Goal: Task Accomplishment & Management: Use online tool/utility

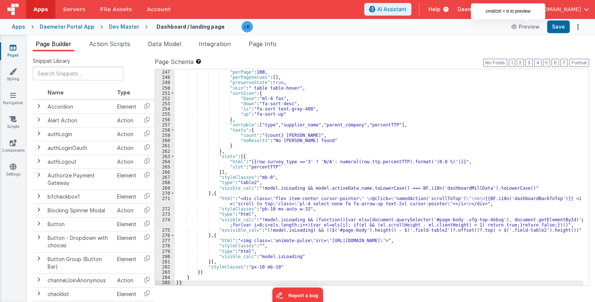
scroll to position [1890, 0]
click at [466, 150] on div "} , "perPage" : 100 , "perPageValues" : [ ] , "preserveState" : true , "skin" :…" at bounding box center [379, 177] width 408 height 227
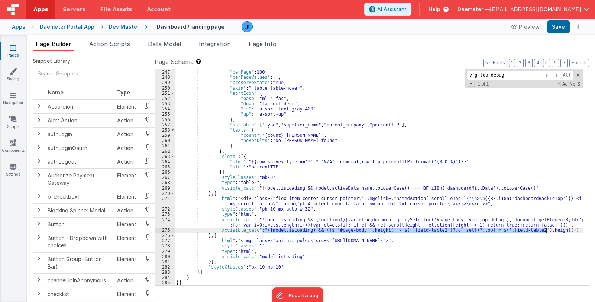
drag, startPoint x: 262, startPoint y: 229, endPoint x: 547, endPoint y: 231, distance: 284.7
click at [547, 231] on div "} , "perPage" : 100 , "perPageValues" : [ ] , "preserveState" : true , "skin" :…" at bounding box center [379, 177] width 408 height 227
click at [328, 229] on div "} , "perPage" : 100 , "perPageValues" : [ ] , "preserveState" : true , "skin" :…" at bounding box center [379, 177] width 408 height 216
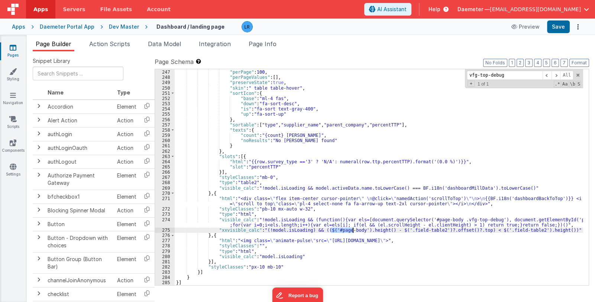
drag, startPoint x: 330, startPoint y: 230, endPoint x: 352, endPoint y: 229, distance: 21.6
click at [352, 229] on div "} , "perPage" : 100 , "perPageValues" : [ ] , "preserveState" : true , "skin" :…" at bounding box center [379, 177] width 408 height 227
drag, startPoint x: 396, startPoint y: 230, endPoint x: 426, endPoint y: 228, distance: 30.1
click at [426, 228] on div "} , "perPage" : 100 , "perPageValues" : [ ] , "preserveState" : true , "skin" :…" at bounding box center [379, 177] width 408 height 227
click at [283, 222] on div "} , "perPage" : 100 , "perPageValues" : [ ] , "preserveState" : true , "skin" :…" at bounding box center [379, 177] width 408 height 227
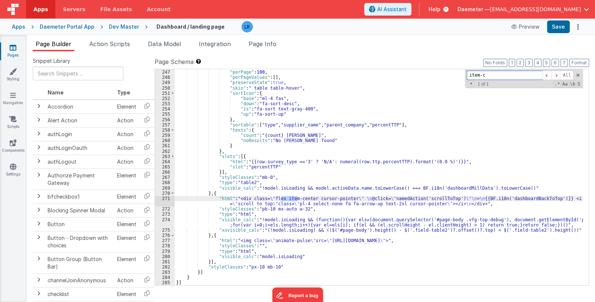
type input "item-c"
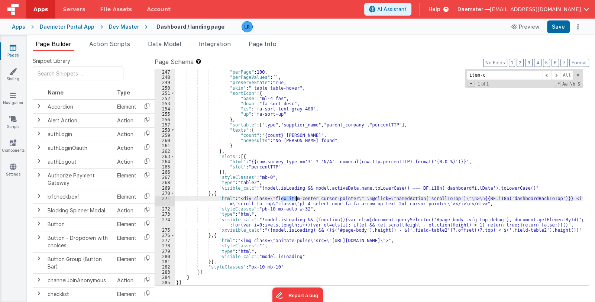
click at [295, 199] on div "} , "perPage" : 100 , "perPageValues" : [ ] , "preserveState" : true , "skin" :…" at bounding box center [379, 177] width 408 height 216
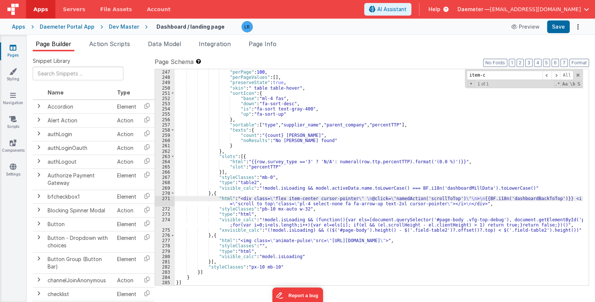
click at [291, 198] on div "} , "perPage" : 100 , "perPageValues" : [ ] , "preserveState" : true , "skin" :…" at bounding box center [379, 177] width 408 height 227
click at [557, 28] on button "Save" at bounding box center [558, 26] width 23 height 13
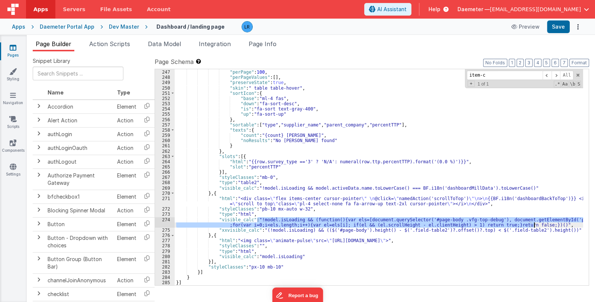
drag, startPoint x: 258, startPoint y: 220, endPoint x: 535, endPoint y: 223, distance: 277.7
click at [535, 223] on div "} , "perPage" : 100 , "perPageValues" : [ ] , "preserveState" : true , "skin" :…" at bounding box center [379, 177] width 408 height 227
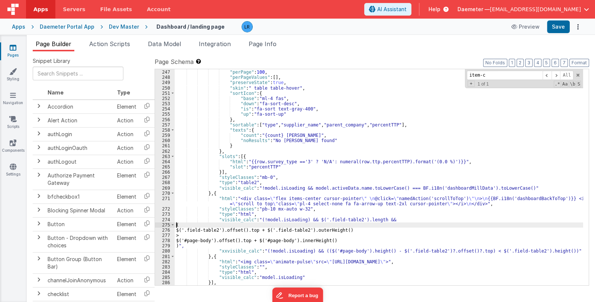
click at [176, 226] on div "} , "perPage" : 100 , "perPageValues" : [ ] , "preserveState" : true , "skin" :…" at bounding box center [379, 177] width 408 height 227
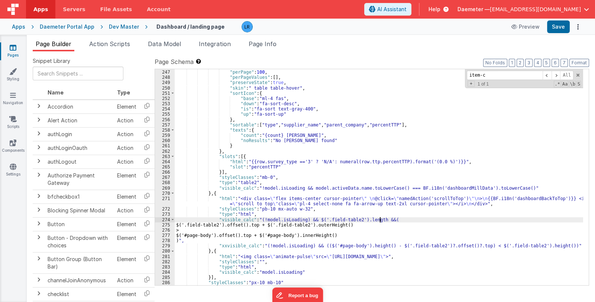
click at [180, 224] on div "} , "perPage" : 100 , "perPageValues" : [ ] , "preserveState" : true , "skin" :…" at bounding box center [379, 177] width 408 height 227
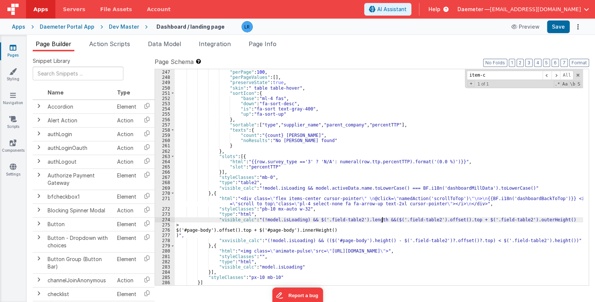
click at [181, 223] on div "} , "perPage" : 100 , "perPageValues" : [ ] , "preserveState" : true , "skin" :…" at bounding box center [379, 177] width 408 height 227
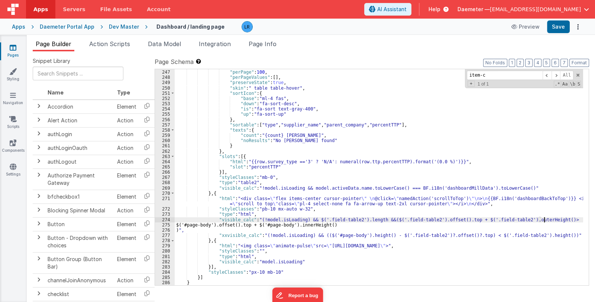
click at [181, 224] on div "} , "perPage" : 100 , "perPageValues" : [ ] , "preserveState" : true , "skin" :…" at bounding box center [379, 177] width 408 height 227
click at [175, 230] on div "} , "perPage" : 100 , "perPageValues" : [ ] , "preserveState" : true , "skin" :…" at bounding box center [379, 177] width 408 height 227
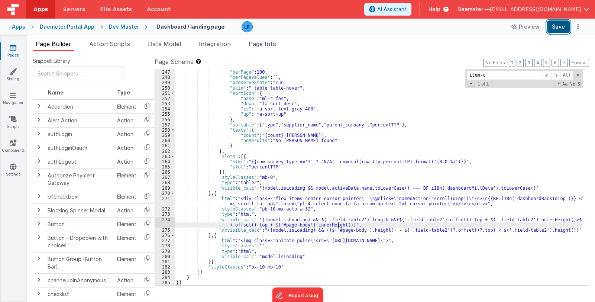
click at [564, 27] on button "Save" at bounding box center [558, 26] width 23 height 13
click at [338, 227] on div "} , "perPage" : 100 , "perPageValues" : [ ] , "preserveState" : true , "skin" :…" at bounding box center [379, 177] width 408 height 227
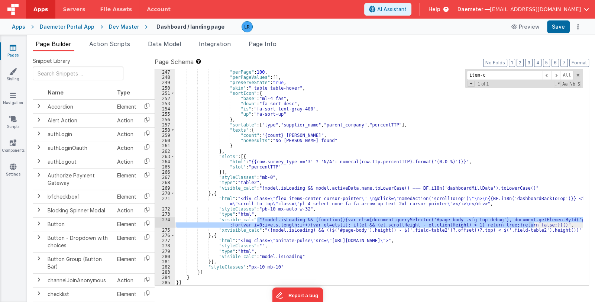
click at [465, 222] on div "} , "perPage" : 100 , "perPageValues" : [ ] , "preserveState" : true , "skin" :…" at bounding box center [379, 177] width 408 height 216
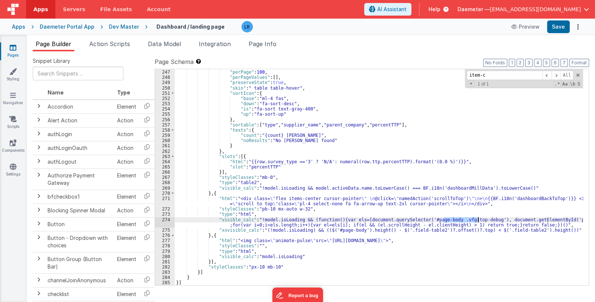
drag, startPoint x: 444, startPoint y: 219, endPoint x: 478, endPoint y: 218, distance: 33.8
click at [478, 218] on div "} , "perPage" : 100 , "perPageValues" : [ ] , "preserveState" : true , "skin" :…" at bounding box center [379, 177] width 408 height 227
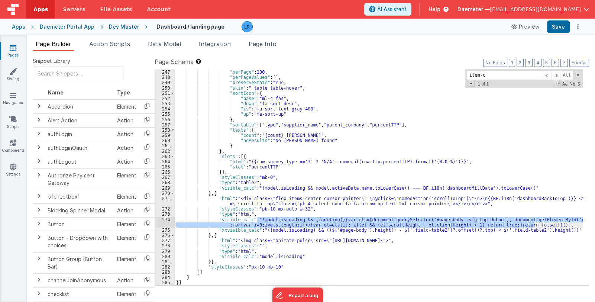
drag, startPoint x: 256, startPoint y: 219, endPoint x: 533, endPoint y: 223, distance: 276.9
click at [533, 223] on div "} , "perPage" : 100 , "perPageValues" : [ ] , "preserveState" : true , "skin" :…" at bounding box center [379, 177] width 408 height 227
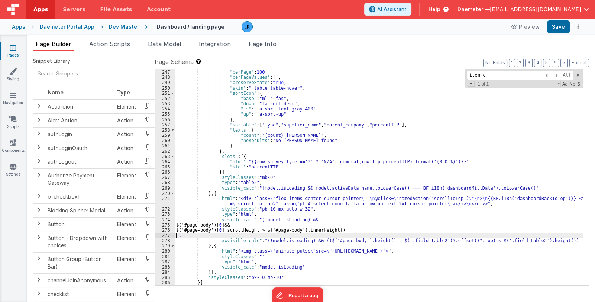
click at [175, 223] on div "} , "perPage" : 100 , "perPageValues" : [ ] , "preserveState" : true , "skin" :…" at bounding box center [379, 177] width 408 height 227
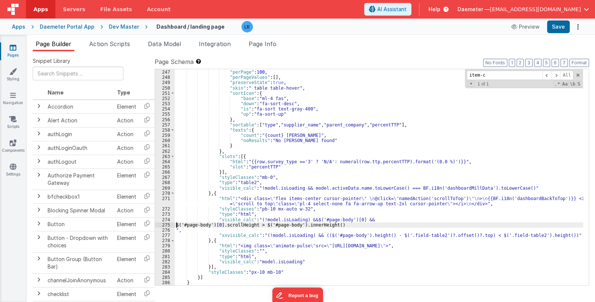
click at [176, 223] on div "} , "perPage" : 100 , "perPageValues" : [ ] , "preserveState" : true , "skin" :…" at bounding box center [379, 177] width 408 height 227
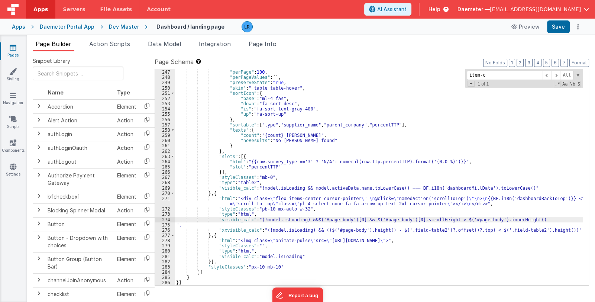
click at [176, 224] on div "} , "perPage" : 100 , "perPageValues" : [ ] , "preserveState" : true , "skin" :…" at bounding box center [379, 177] width 408 height 227
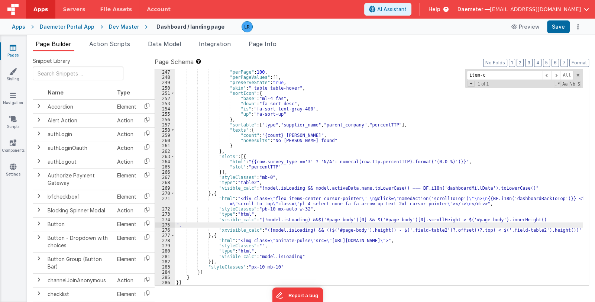
scroll to position [1884, 0]
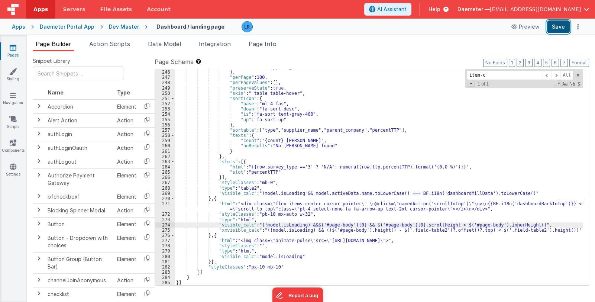
click at [557, 28] on button "Save" at bounding box center [558, 26] width 23 height 13
click at [517, 224] on div ""column" : "supplier_name" } , "perPage" : 100 , "perPageValues" : [ ] , "prese…" at bounding box center [379, 177] width 408 height 227
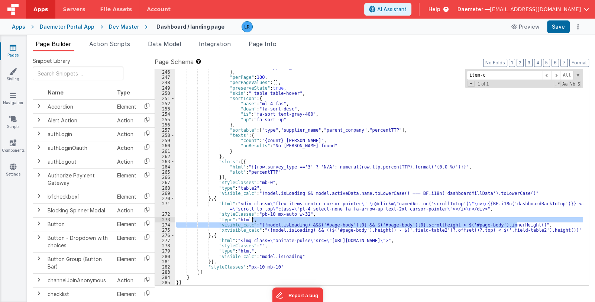
drag, startPoint x: 517, startPoint y: 224, endPoint x: 256, endPoint y: 222, distance: 260.5
click at [256, 222] on div ""column" : "supplier_name" } , "perPage" : 100 , "perPageValues" : [ ] , "prese…" at bounding box center [379, 177] width 408 height 227
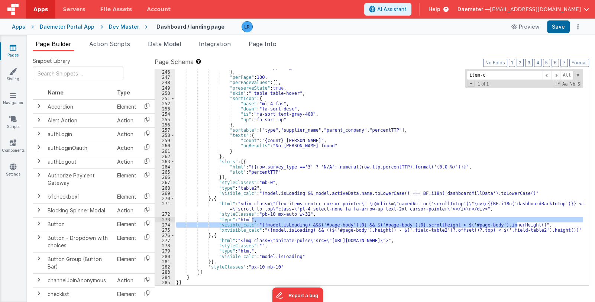
click at [220, 224] on div ""column" : "supplier_name" } , "perPage" : 100 , "perPageValues" : [ ] , "prese…" at bounding box center [379, 177] width 408 height 216
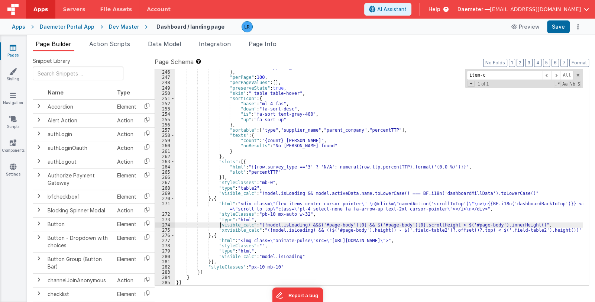
click at [218, 224] on div ""column" : "supplier_name" } , "perPage" : 100 , "perPageValues" : [ ] , "prese…" at bounding box center [379, 177] width 408 height 227
drag, startPoint x: 218, startPoint y: 230, endPoint x: 222, endPoint y: 229, distance: 4.1
click at [222, 229] on div ""column" : "supplier_name" } , "perPage" : 100 , "perPageValues" : [ ] , "prese…" at bounding box center [379, 177] width 408 height 227
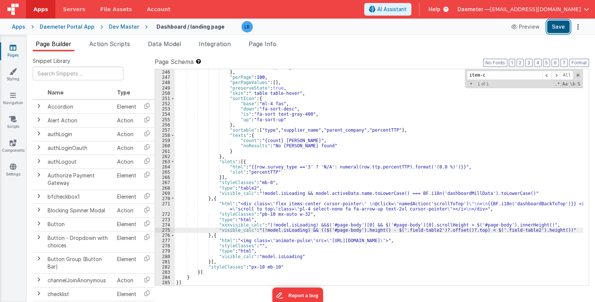
click at [552, 29] on button "Save" at bounding box center [558, 26] width 23 height 13
click at [14, 98] on icon at bounding box center [13, 94] width 6 height 7
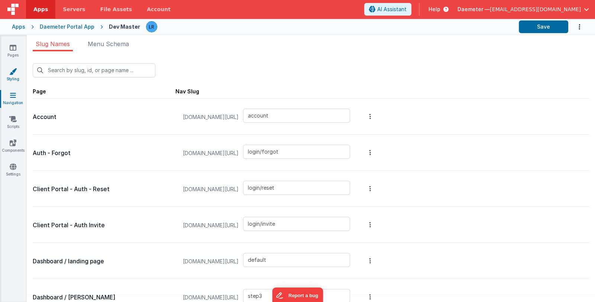
click at [12, 75] on link "Styling" at bounding box center [13, 75] width 27 height 15
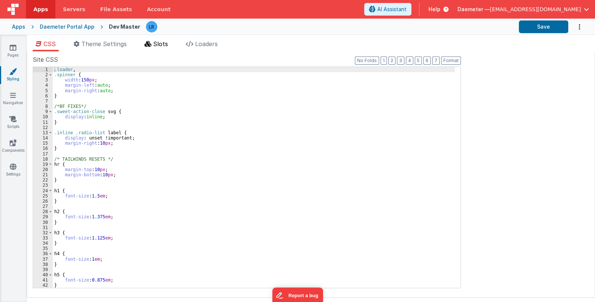
click at [154, 43] on li "Slots" at bounding box center [156, 45] width 29 height 12
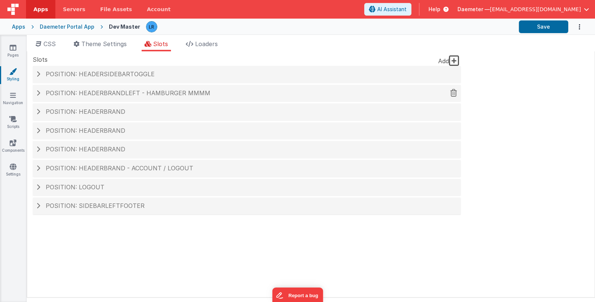
click at [142, 92] on span "Position: headerBrandLeft - hamburger mmmm" at bounding box center [128, 92] width 165 height 7
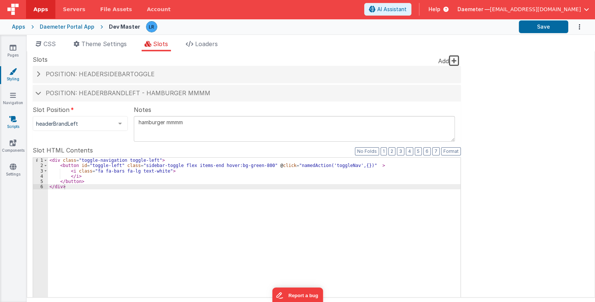
click at [12, 122] on icon at bounding box center [12, 118] width 7 height 7
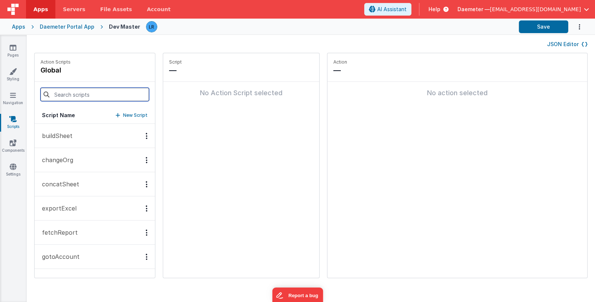
click at [69, 94] on input at bounding box center [95, 94] width 109 height 13
type input "to"
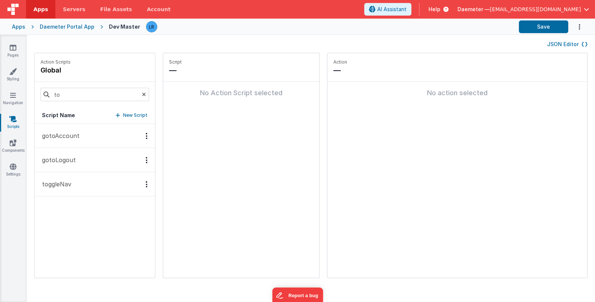
click at [67, 188] on p "toggleNav" at bounding box center [55, 184] width 34 height 9
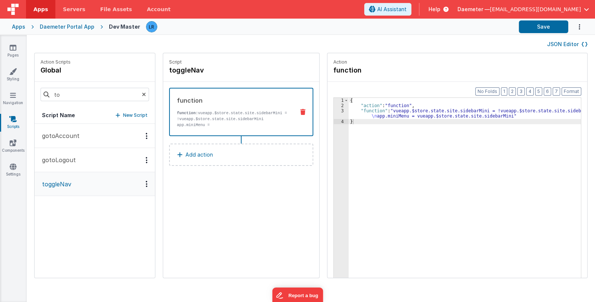
click at [378, 114] on div "{ "action" : "function" , "function" : "vueapp.$store.state.site.sidebarMini = …" at bounding box center [470, 205] width 242 height 214
click at [334, 114] on div "3" at bounding box center [341, 113] width 15 height 10
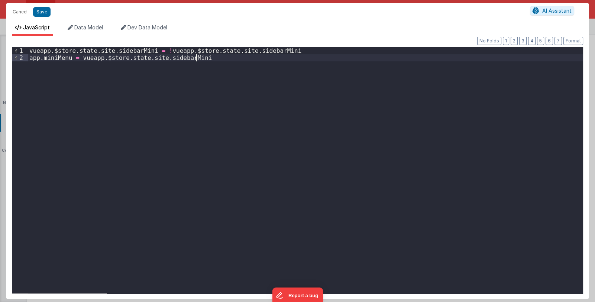
click at [213, 59] on div "vueapp . $store . state . site . sidebarMini = ! vueapp . $store . state . site…" at bounding box center [305, 176] width 555 height 259
click at [41, 12] on button "Save" at bounding box center [41, 12] width 17 height 10
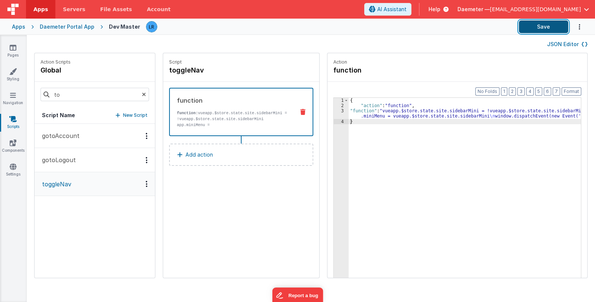
click at [534, 28] on button "Save" at bounding box center [543, 26] width 49 height 13
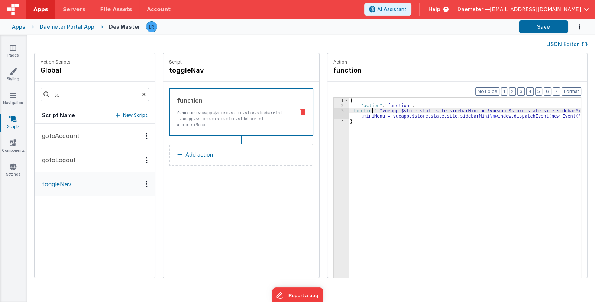
click at [362, 113] on div "{ "action" : "function" , "function" : "vueapp.$store.state.site.sidebarMini = …" at bounding box center [470, 205] width 242 height 214
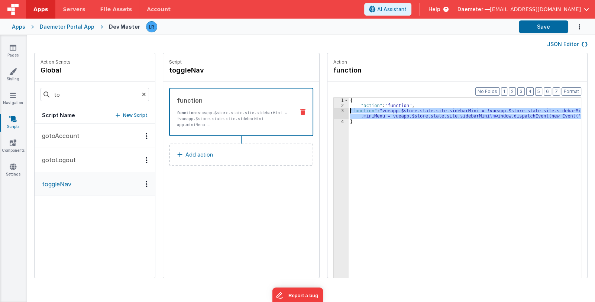
click at [334, 113] on div "3" at bounding box center [341, 113] width 15 height 10
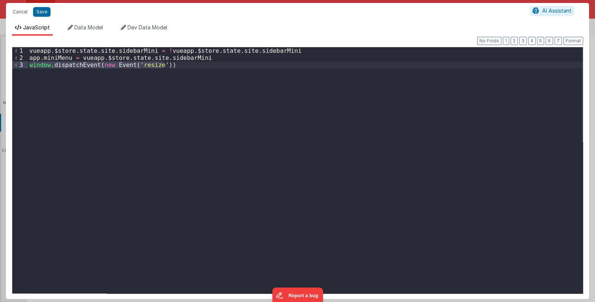
drag, startPoint x: 174, startPoint y: 66, endPoint x: 24, endPoint y: 64, distance: 149.8
click at [24, 64] on div "1 2 3 vueapp . $store . state . site . sidebarMini = ! vueapp . $store . state …" at bounding box center [297, 170] width 571 height 247
click at [183, 67] on div "vueapp . $store . state . site . sidebarMini = ! vueapp . $store . state . site…" at bounding box center [305, 170] width 555 height 246
drag, startPoint x: 183, startPoint y: 67, endPoint x: 28, endPoint y: 64, distance: 155.0
click at [28, 64] on div "vueapp . $store . state . site . sidebarMini = ! vueapp . $store . state . site…" at bounding box center [305, 177] width 555 height 260
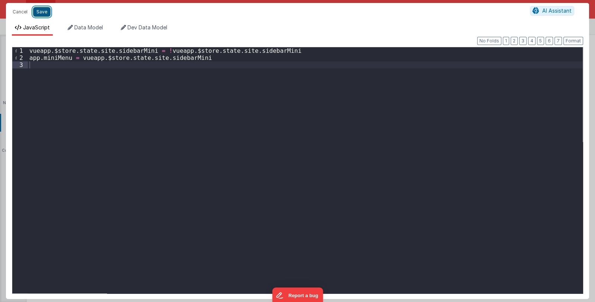
click at [43, 12] on button "Save" at bounding box center [41, 12] width 17 height 10
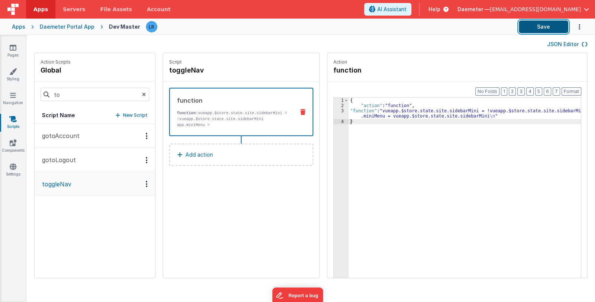
click at [534, 28] on button "Save" at bounding box center [543, 26] width 49 height 13
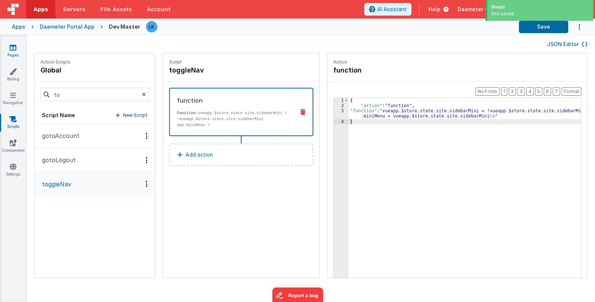
click at [14, 48] on icon at bounding box center [13, 47] width 7 height 7
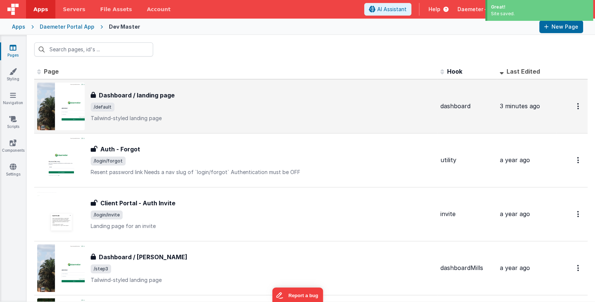
click at [206, 110] on span "/default" at bounding box center [263, 107] width 344 height 9
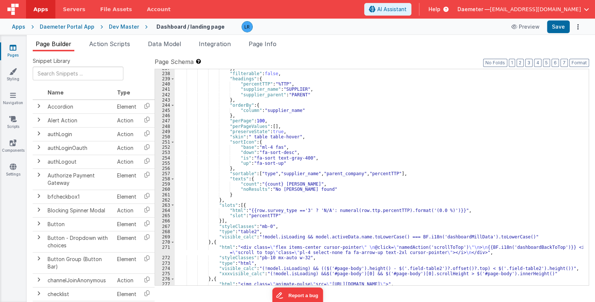
scroll to position [1884, 0]
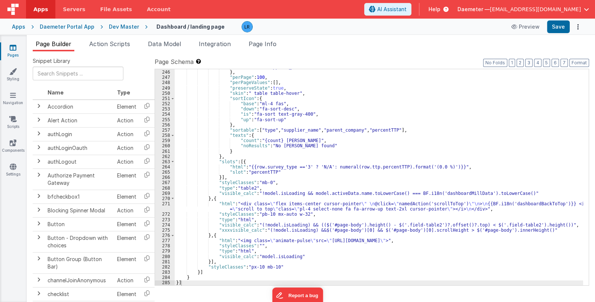
click at [217, 225] on div ""column" : "supplier_name" } , "perPage" : 100 , "perPageValues" : [ ] , "prese…" at bounding box center [379, 177] width 408 height 227
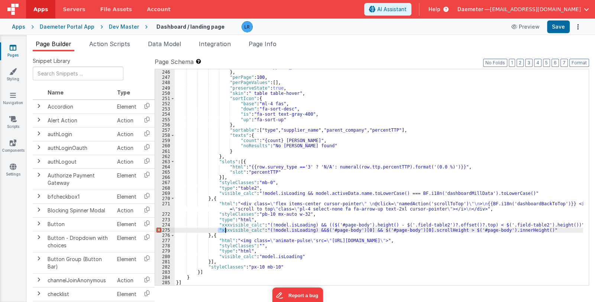
drag, startPoint x: 219, startPoint y: 228, endPoint x: 225, endPoint y: 228, distance: 6.3
click at [225, 228] on div ""column" : "supplier_name" } , "perPage" : 100 , "perPageValues" : [ ] , "prese…" at bounding box center [379, 177] width 408 height 227
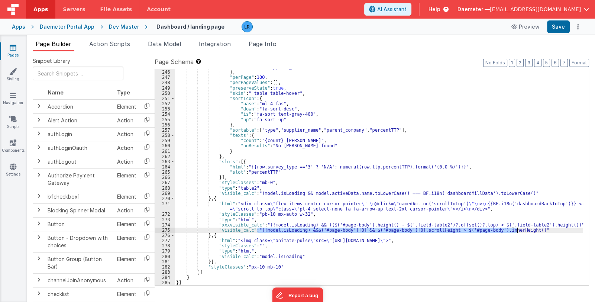
drag, startPoint x: 257, startPoint y: 229, endPoint x: 518, endPoint y: 230, distance: 260.9
click at [518, 230] on div ""column" : "supplier_name" } , "perPage" : 100 , "perPageValues" : [ ] , "prese…" at bounding box center [379, 177] width 408 height 227
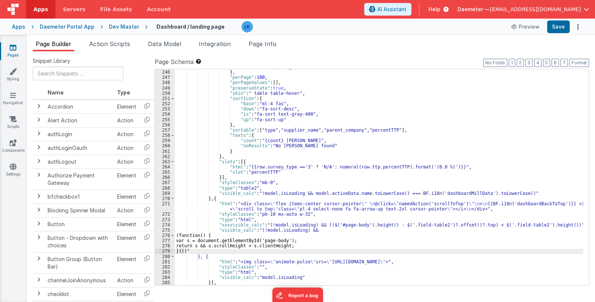
click at [176, 236] on div ""column" : "supplier_name" } , "perPage" : 100 , "perPageValues" : [ ] , "prese…" at bounding box center [379, 177] width 408 height 227
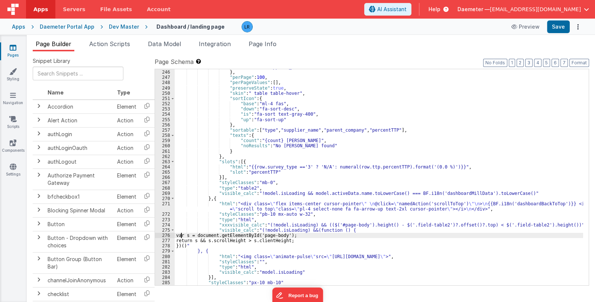
click at [180, 235] on div ""column" : "supplier_name" } , "perPage" : 100 , "perPageValues" : [ ] , "prese…" at bounding box center [379, 177] width 408 height 227
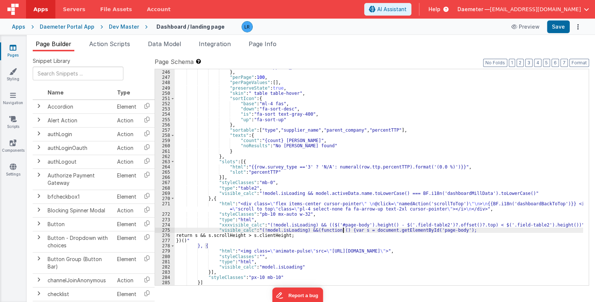
click at [181, 235] on div ""column" : "supplier_name" } , "perPage" : 100 , "perPageValues" : [ ] , "prese…" at bounding box center [379, 177] width 408 height 227
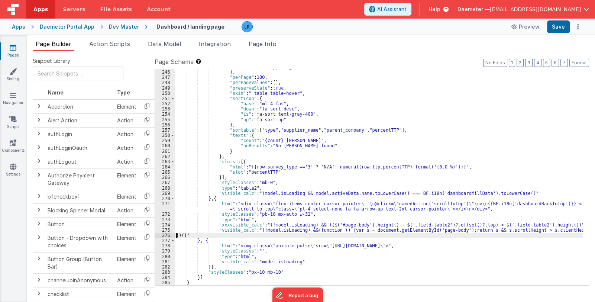
click at [176, 235] on div ""column" : "supplier_name" } , "perPage" : 100 , "perPageValues" : [ ] , "prese…" at bounding box center [379, 177] width 408 height 227
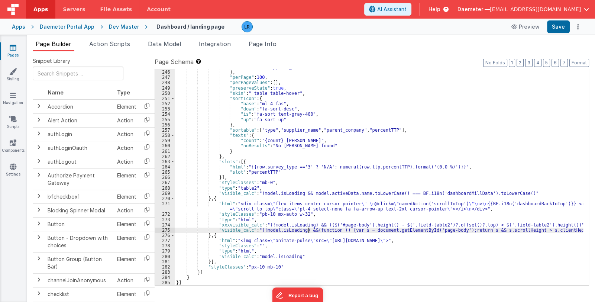
click at [308, 231] on div ""column" : "supplier_name" } , "perPage" : 100 , "perPageValues" : [ ] , "prese…" at bounding box center [379, 177] width 408 height 227
click at [562, 27] on button "Save" at bounding box center [558, 26] width 23 height 13
click at [300, 229] on div ""column" : "supplier_name" } , "perPage" : 100 , "perPageValues" : [ ] , "prese…" at bounding box center [379, 177] width 408 height 227
click at [256, 230] on div ""column" : "supplier_name" } , "perPage" : 100 , "perPageValues" : [ ] , "prese…" at bounding box center [379, 177] width 408 height 227
click at [268, 228] on div ""column" : "supplier_name" } , "perPage" : 100 , "perPageValues" : [ ] , "prese…" at bounding box center [379, 177] width 408 height 227
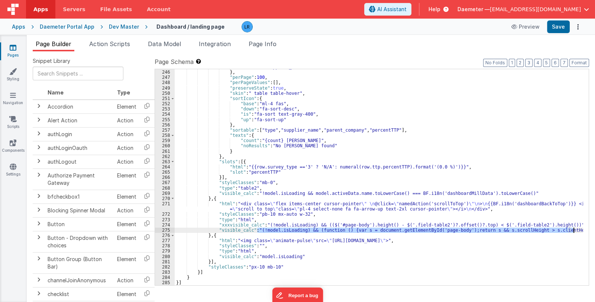
drag, startPoint x: 256, startPoint y: 229, endPoint x: 573, endPoint y: 229, distance: 316.7
click at [573, 229] on div ""column" : "supplier_name" } , "perPage" : 100 , "perPageValues" : [ ] , "prese…" at bounding box center [379, 177] width 408 height 227
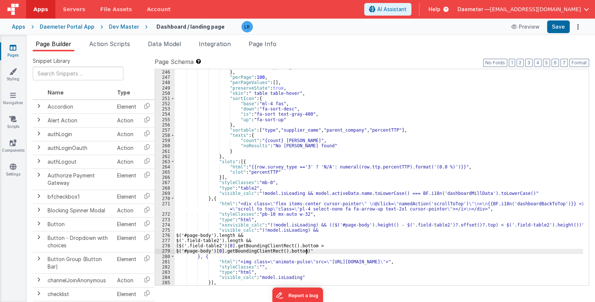
click at [175, 235] on div ""column" : "supplier_name" } , "perPage" : 100 , "perPageValues" : [ ] , "prese…" at bounding box center [379, 177] width 408 height 227
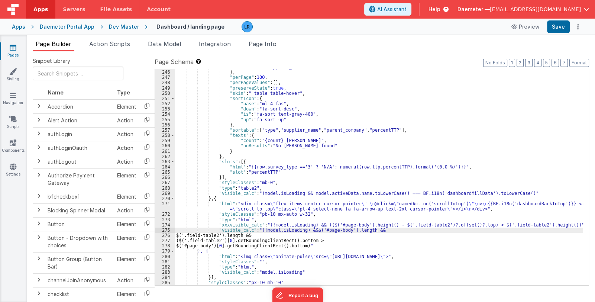
click at [175, 236] on div ""column" : "supplier_name" } , "perPage" : 100 , "perPageValues" : [ ] , "prese…" at bounding box center [379, 177] width 408 height 227
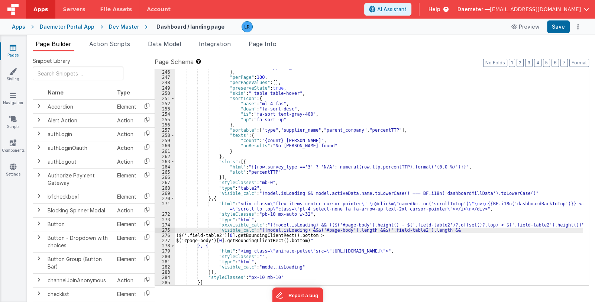
click at [177, 235] on div ""column" : "supplier_name" } , "perPage" : 100 , "perPageValues" : [ ] , "prese…" at bounding box center [379, 177] width 408 height 227
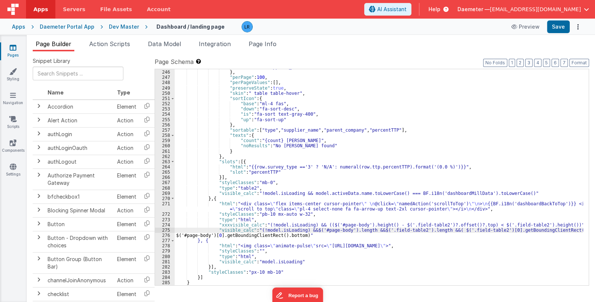
click at [181, 235] on div ""column" : "supplier_name" } , "perPage" : 100 , "perPageValues" : [ ] , "prese…" at bounding box center [379, 177] width 408 height 227
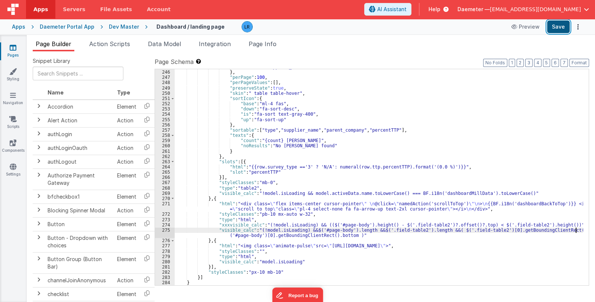
click at [559, 29] on button "Save" at bounding box center [558, 26] width 23 height 13
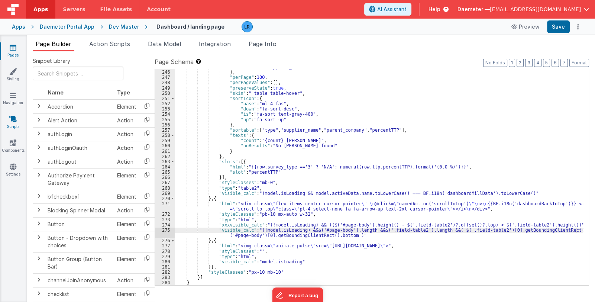
click at [12, 124] on link "Scripts" at bounding box center [13, 122] width 27 height 15
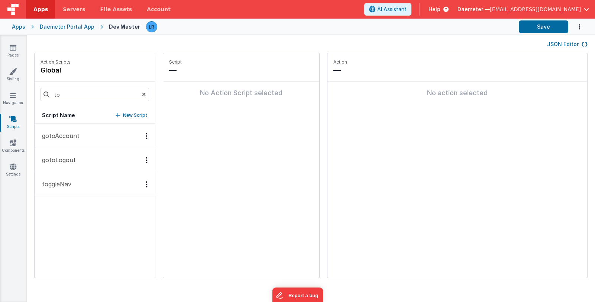
click at [96, 183] on button "toggleNav" at bounding box center [95, 184] width 120 height 24
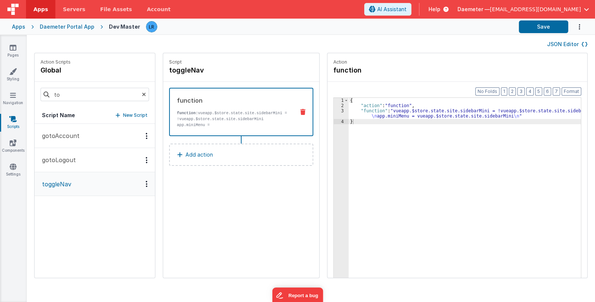
click at [355, 114] on div "{ "action" : "function" , "function" : "vueapp.$store.state.site.sidebarMini = …" at bounding box center [470, 205] width 242 height 214
click at [334, 116] on div "3" at bounding box center [341, 113] width 15 height 10
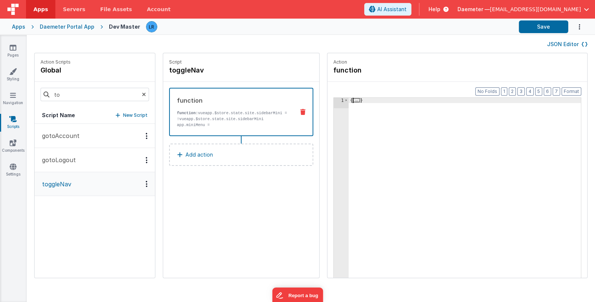
click at [353, 99] on span "..." at bounding box center [356, 100] width 7 height 4
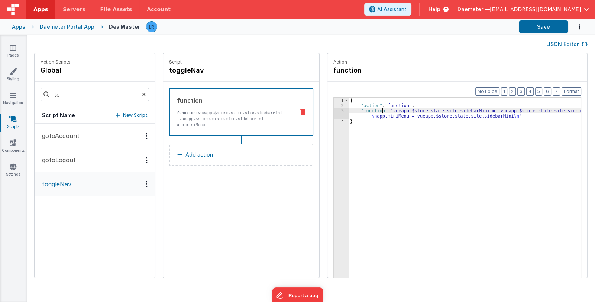
click at [373, 110] on div "{ "action" : "function" , "function" : "vueapp.$store.state.site.sidebarMini = …" at bounding box center [470, 205] width 242 height 214
click at [334, 114] on div "3" at bounding box center [341, 113] width 15 height 10
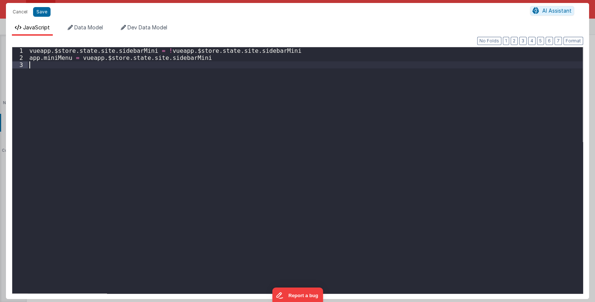
click at [331, 114] on div "vueapp . $store . state . site . sidebarMini = ! vueapp . $store . state . site…" at bounding box center [305, 177] width 555 height 260
click at [58, 70] on div "vueapp . $store . state . site . sidebarMini = ! vueapp . $store . state . site…" at bounding box center [305, 177] width 555 height 260
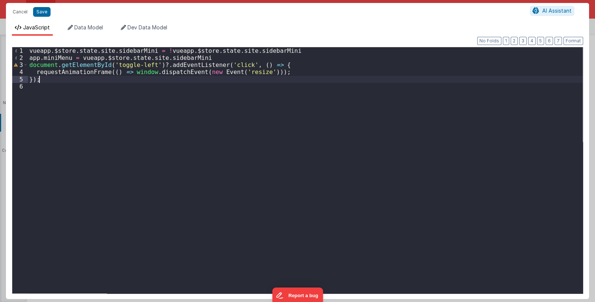
click at [41, 81] on div "vueapp . $store . state . site . sidebarMini = ! vueapp . $store . state . site…" at bounding box center [305, 177] width 555 height 260
drag, startPoint x: 127, startPoint y: 72, endPoint x: 257, endPoint y: 72, distance: 130.5
click at [257, 72] on div "vueapp . $store . state . site . sidebarMini = ! vueapp . $store . state . site…" at bounding box center [305, 177] width 555 height 260
click at [156, 91] on div "vueapp . $store . state . site . sidebarMini = ! vueapp . $store . state . site…" at bounding box center [305, 177] width 555 height 260
drag, startPoint x: 127, startPoint y: 73, endPoint x: 261, endPoint y: 74, distance: 133.4
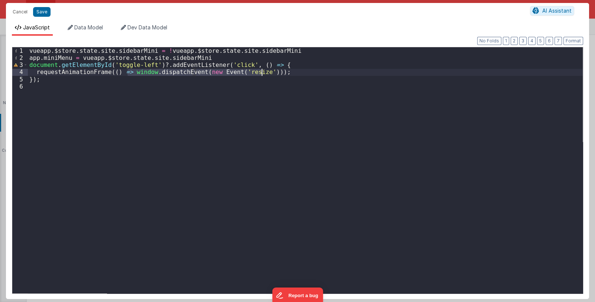
click at [261, 74] on div "vueapp . $store . state . site . sidebarMini = ! vueapp . $store . state . site…" at bounding box center [305, 177] width 555 height 260
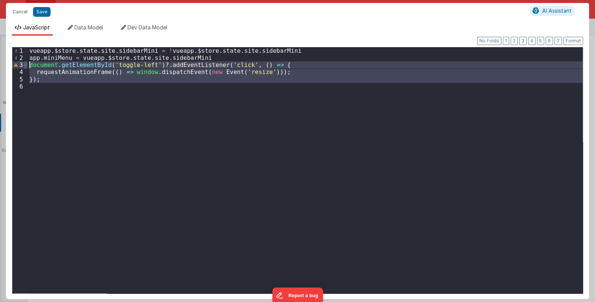
drag, startPoint x: 48, startPoint y: 85, endPoint x: 25, endPoint y: 67, distance: 29.6
click at [25, 67] on div "1 2 3 4 5 6 vueapp . $store . state . site . sidebarMini = ! vueapp . $store . …" at bounding box center [297, 170] width 571 height 247
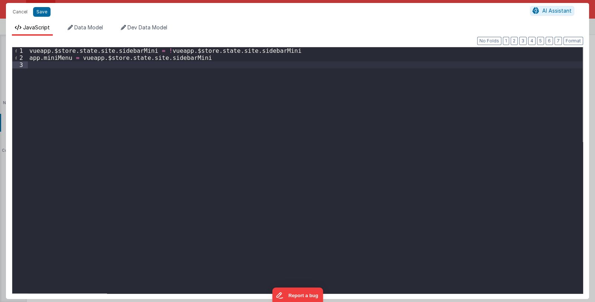
click at [104, 77] on div "vueapp . $store . state . site . sidebarMini = ! vueapp . $store . state . site…" at bounding box center [305, 177] width 555 height 260
click at [45, 10] on button "Save" at bounding box center [41, 12] width 17 height 10
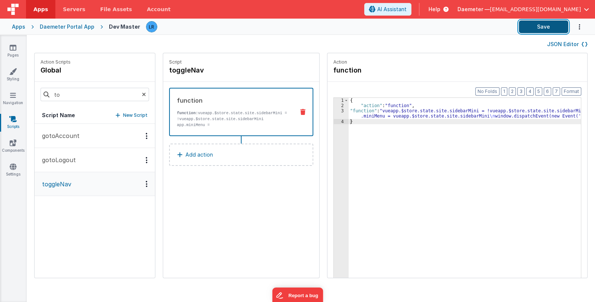
click at [529, 25] on button "Save" at bounding box center [543, 26] width 49 height 13
click at [334, 113] on div "3" at bounding box center [341, 113] width 15 height 10
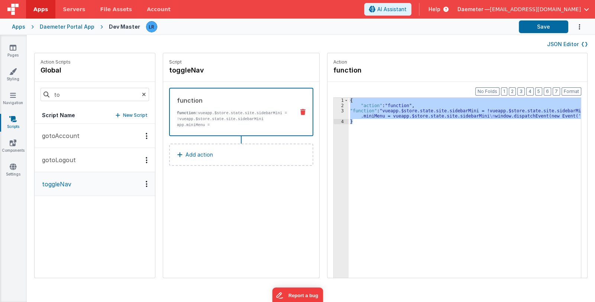
click at [365, 111] on div "{ "action" : "function" , "function" : "vueapp.$store.state.site.sidebarMini = …" at bounding box center [465, 199] width 232 height 203
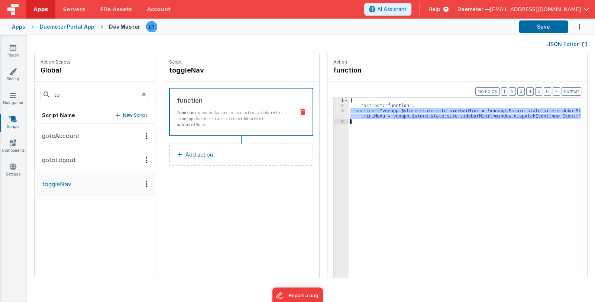
click at [334, 114] on div "3" at bounding box center [341, 113] width 15 height 10
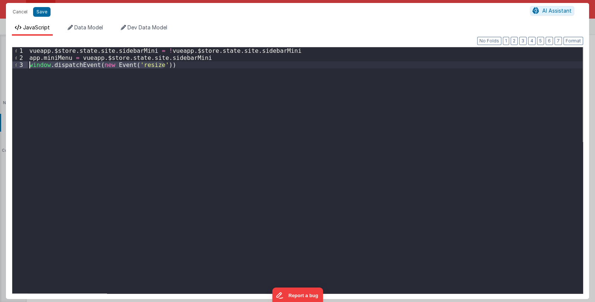
drag, startPoint x: 182, startPoint y: 68, endPoint x: 24, endPoint y: 64, distance: 158.0
click at [24, 64] on div "1 2 3 vueapp . $store . state . site . sidebarMini = ! vueapp . $store . state …" at bounding box center [297, 170] width 571 height 247
click at [37, 10] on button "Save" at bounding box center [41, 12] width 17 height 10
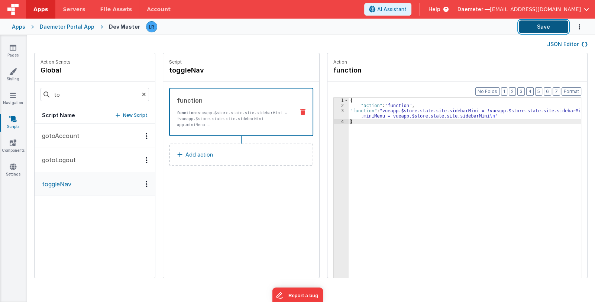
click at [547, 27] on button "Save" at bounding box center [543, 26] width 49 height 13
click at [14, 49] on icon at bounding box center [13, 47] width 7 height 7
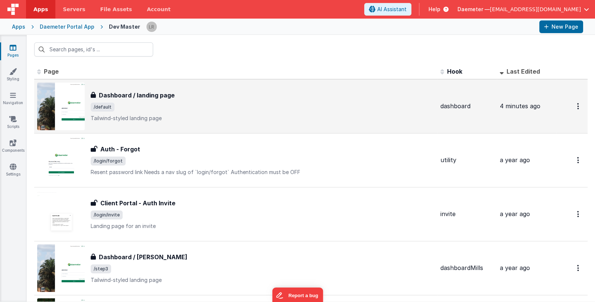
click at [268, 114] on p "Tailwind-styled landing page" at bounding box center [263, 117] width 344 height 7
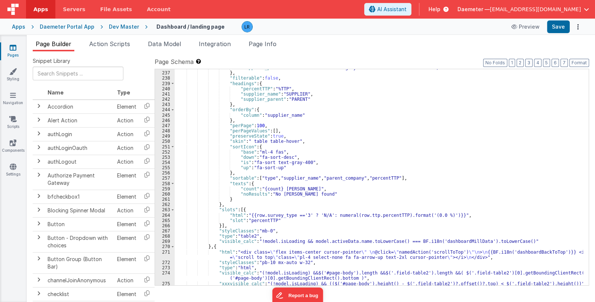
scroll to position [1890, 0]
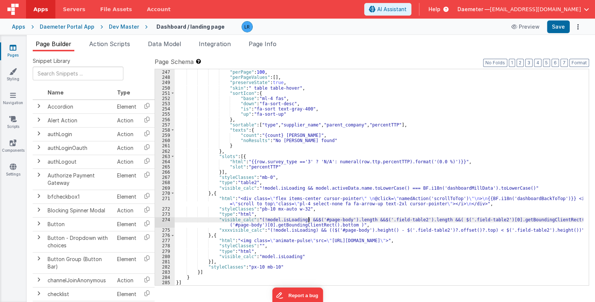
click at [308, 219] on div "} , "perPage" : 100 , "perPageValues" : [ ] , "preserveState" : true , "skin" :…" at bounding box center [379, 177] width 408 height 227
click at [373, 218] on div "} , "perPage" : 100 , "perPageValues" : [ ] , "preserveState" : true , "skin" :…" at bounding box center [379, 177] width 408 height 227
click at [443, 218] on div "} , "perPage" : 100 , "perPageValues" : [ ] , "preserveState" : true , "skin" :…" at bounding box center [379, 177] width 408 height 227
click at [552, 25] on button "Save" at bounding box center [558, 26] width 23 height 13
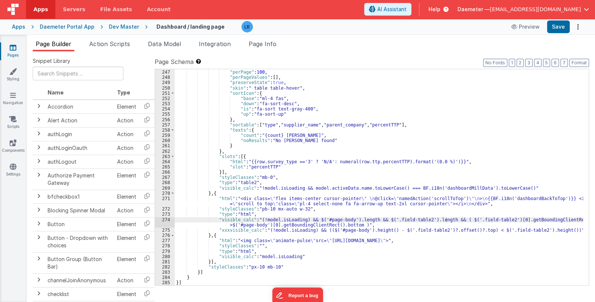
click at [490, 8] on span "Daemeter —" at bounding box center [474, 9] width 32 height 7
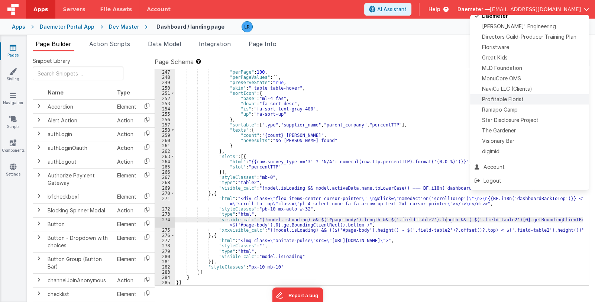
scroll to position [174, 0]
click at [521, 49] on div "Floristware" at bounding box center [530, 45] width 110 height 7
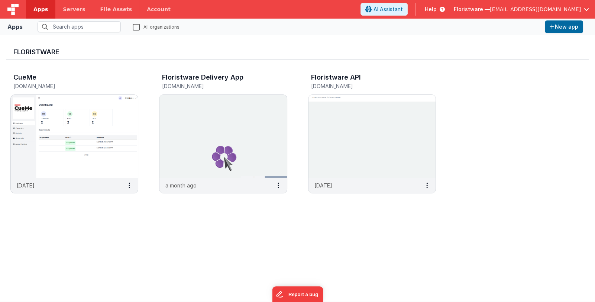
click at [490, 12] on span "Floristware —" at bounding box center [472, 9] width 36 height 7
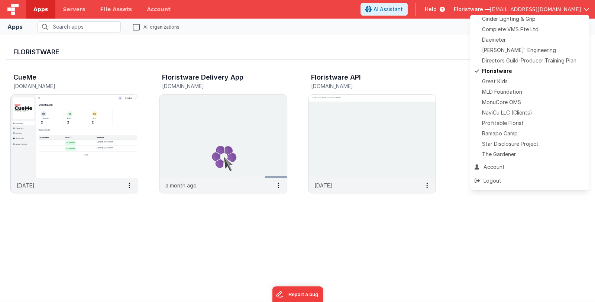
scroll to position [174, 0]
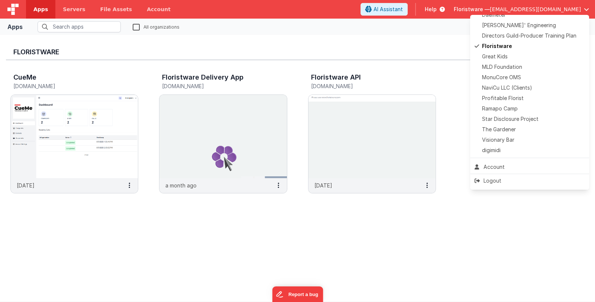
click at [534, 118] on span "Star Disclosure Project" at bounding box center [510, 118] width 56 height 7
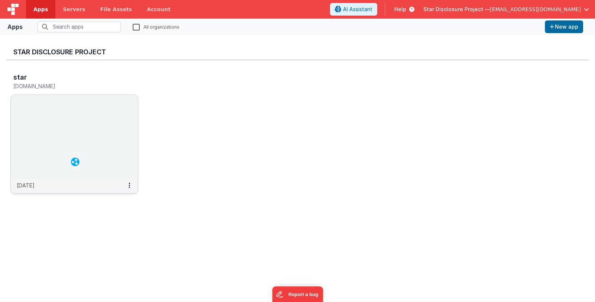
click at [74, 118] on img at bounding box center [74, 136] width 127 height 83
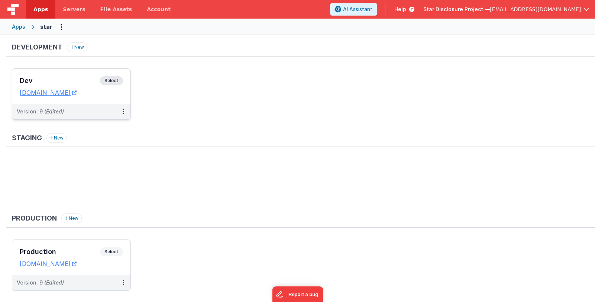
click at [59, 76] on div "Dev Select" at bounding box center [71, 82] width 103 height 13
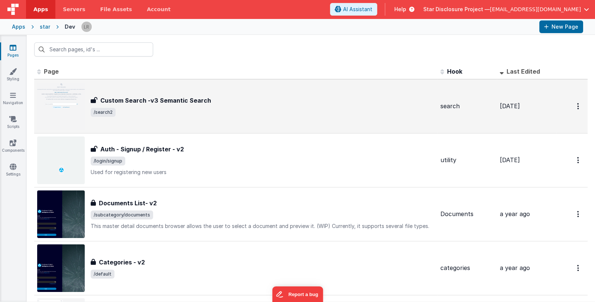
click at [264, 113] on span "/search2" at bounding box center [263, 112] width 344 height 9
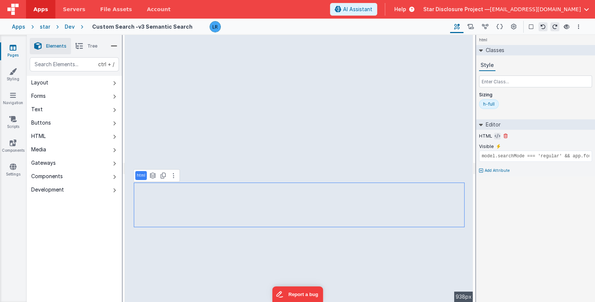
click at [495, 134] on icon at bounding box center [498, 136] width 6 height 6
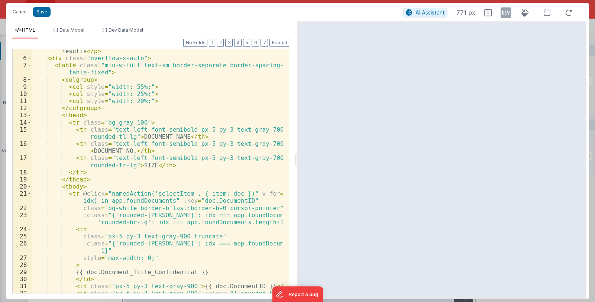
scroll to position [88, 0]
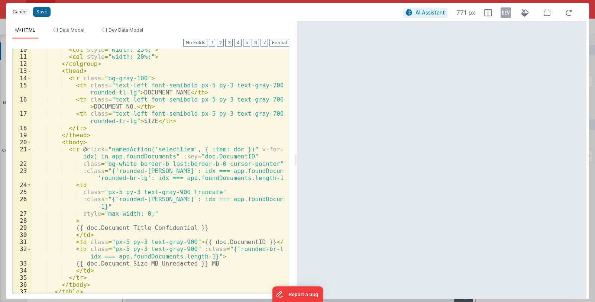
click at [17, 13] on button "Cancel" at bounding box center [20, 12] width 22 height 10
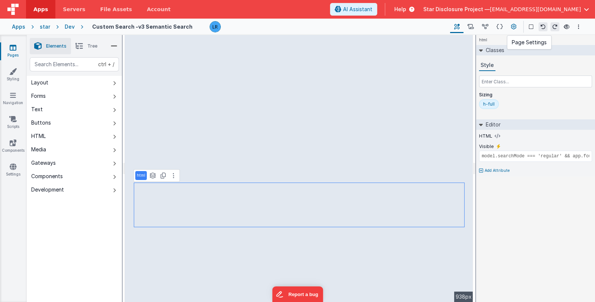
click at [512, 26] on icon at bounding box center [514, 27] width 6 height 8
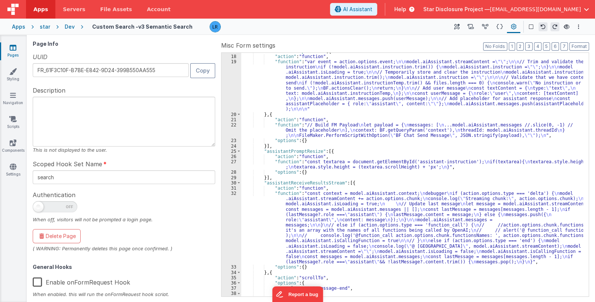
click at [365, 232] on div ""assistantPromptEnter" : [{ "action" : "function" , "function" : "var event = a…" at bounding box center [412, 176] width 342 height 254
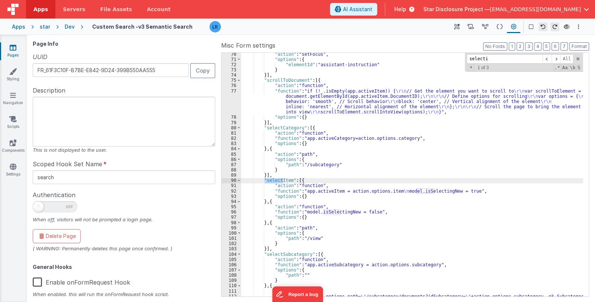
scroll to position [501, 0]
type input "selecti"
click at [14, 51] on icon at bounding box center [13, 47] width 7 height 7
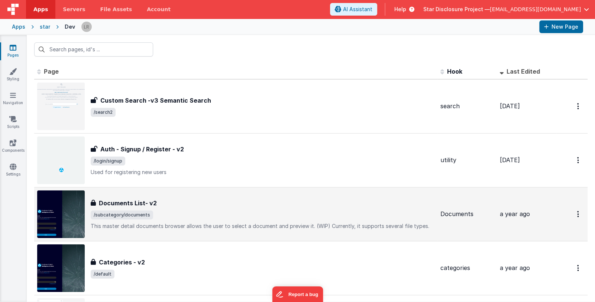
click at [267, 205] on div "Documents List- v2" at bounding box center [263, 202] width 344 height 9
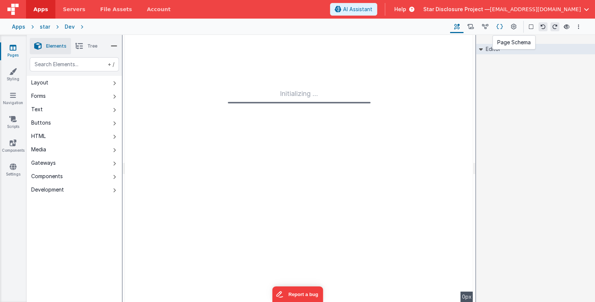
type input "FR_895C820B-CFB8-0C46-9876-61438492C565"
type textarea "This master detail documents browser allows the user to select a document and p…"
type input "Documents"
checkbox input "true"
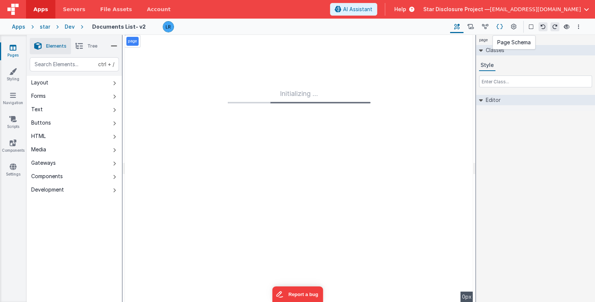
click at [501, 27] on icon at bounding box center [500, 27] width 6 height 8
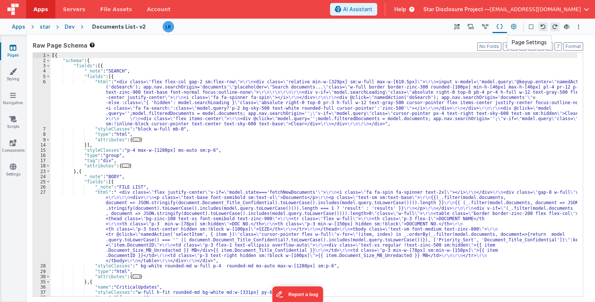
click at [515, 27] on icon at bounding box center [514, 27] width 6 height 8
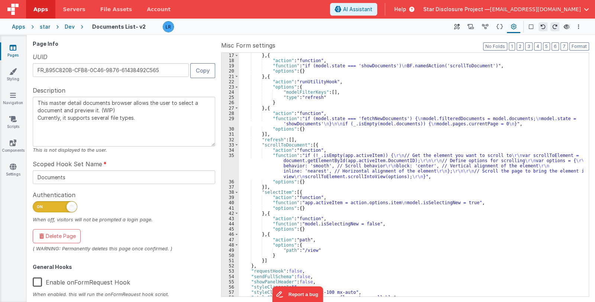
scroll to position [110, 0]
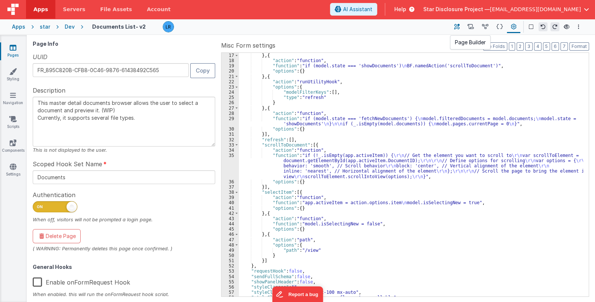
click at [460, 28] on button at bounding box center [456, 26] width 13 height 13
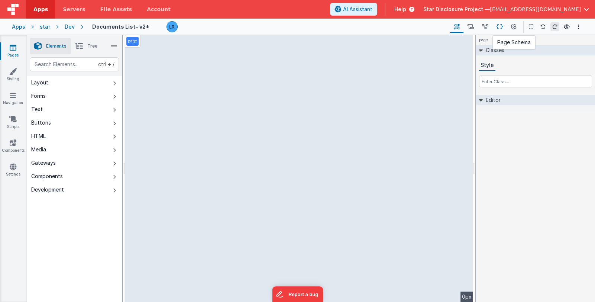
click at [500, 27] on icon at bounding box center [500, 27] width 6 height 8
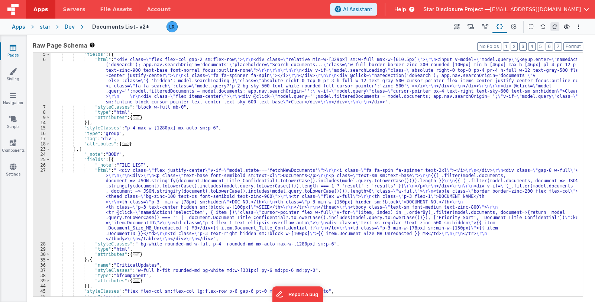
scroll to position [22, 0]
click at [140, 211] on div ""fields" : [{ "html" : "<div class= \" flex flex-col gap-2 sm:flex-row \" > \r\…" at bounding box center [314, 179] width 527 height 254
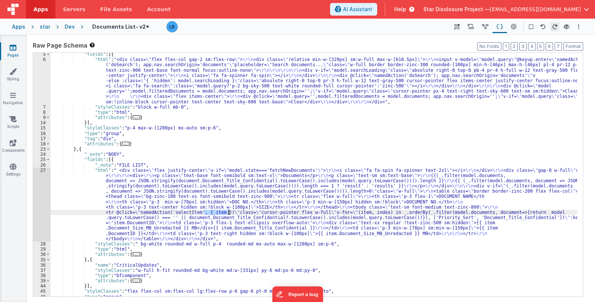
drag, startPoint x: 203, startPoint y: 212, endPoint x: 229, endPoint y: 212, distance: 26.0
click at [229, 212] on div ""fields" : [{ "html" : "<div class= \" flex flex-col gap-2 sm:flex-row \" > \r\…" at bounding box center [314, 179] width 527 height 254
click at [512, 28] on icon at bounding box center [514, 27] width 6 height 8
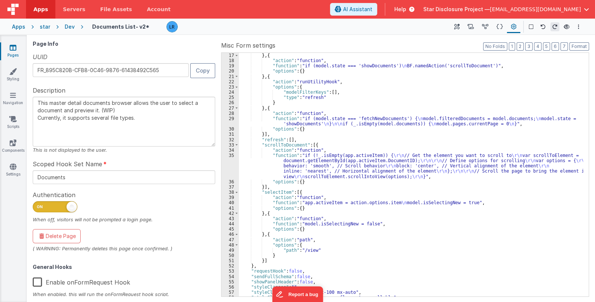
click at [392, 163] on div "} , { "action" : "function" , "function" : "if (model.state === 'showDocuments'…" at bounding box center [411, 180] width 344 height 254
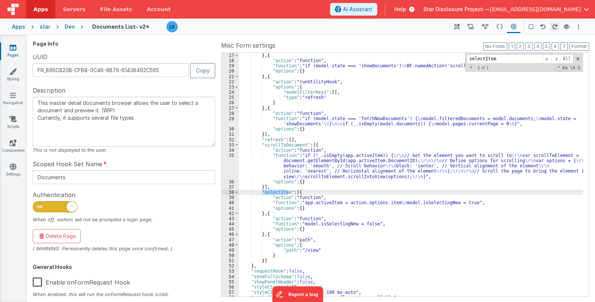
type input "selectItem"
click at [313, 201] on div "} , { "action" : "function" , "function" : "if (model.state === 'showDocuments'…" at bounding box center [411, 180] width 344 height 254
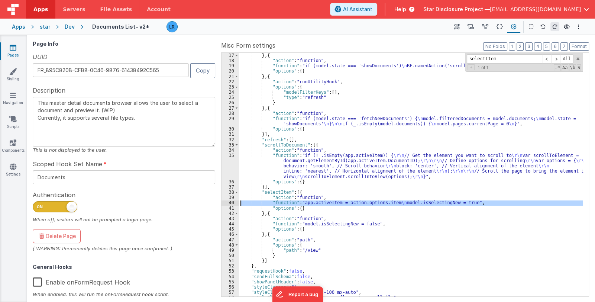
click at [227, 203] on div "40" at bounding box center [230, 202] width 17 height 5
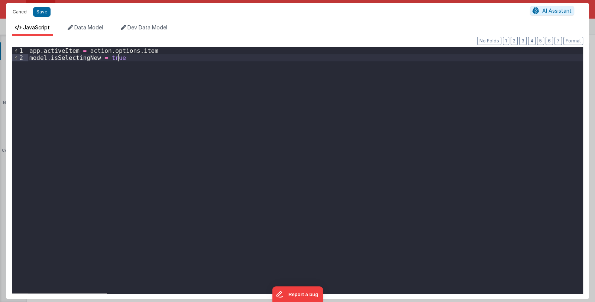
click at [17, 11] on button "Cancel" at bounding box center [20, 12] width 22 height 10
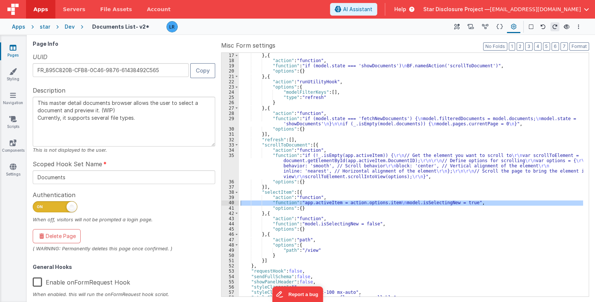
click at [13, 49] on icon at bounding box center [13, 47] width 7 height 7
type textarea "This master detail documents browser allows the user to select a document and p…"
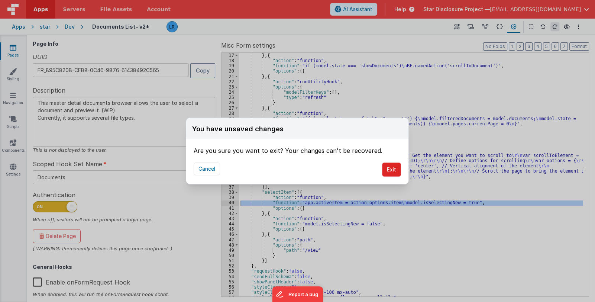
click at [388, 170] on button "Exit" at bounding box center [391, 169] width 19 height 14
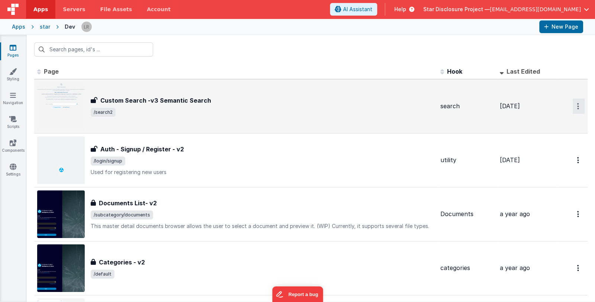
click at [577, 104] on icon "Options" at bounding box center [578, 106] width 2 height 6
click at [555, 137] on link "Preview" at bounding box center [551, 136] width 65 height 13
click at [125, 101] on h3 "Custom Search -v3 Semantic Search" at bounding box center [155, 100] width 111 height 9
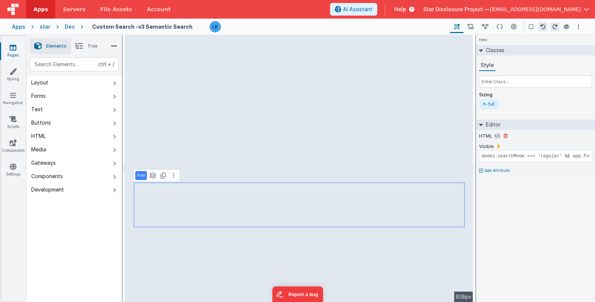
click at [497, 135] on icon at bounding box center [498, 136] width 6 height 6
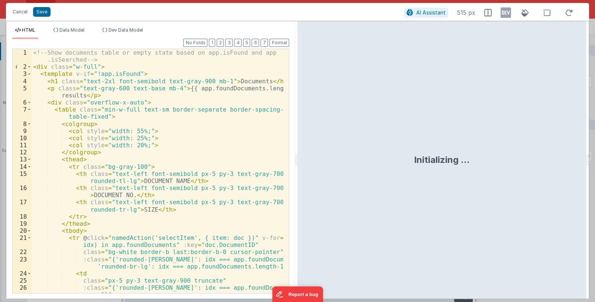
scroll to position [66, 0]
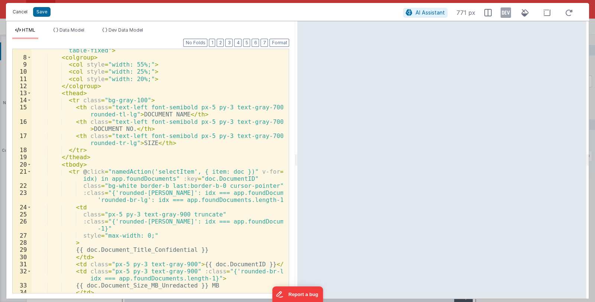
click at [13, 12] on button "Cancel" at bounding box center [20, 12] width 22 height 10
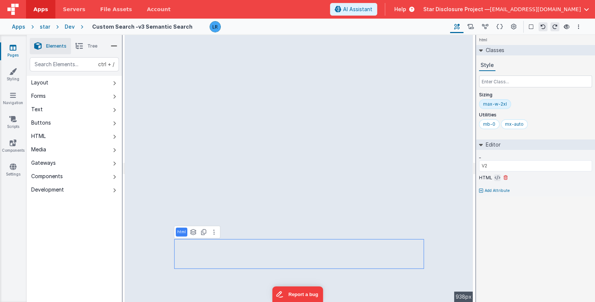
click at [495, 175] on icon at bounding box center [498, 178] width 6 height 6
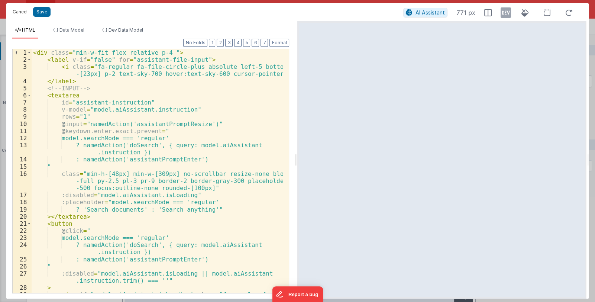
click at [19, 13] on button "Cancel" at bounding box center [20, 12] width 22 height 10
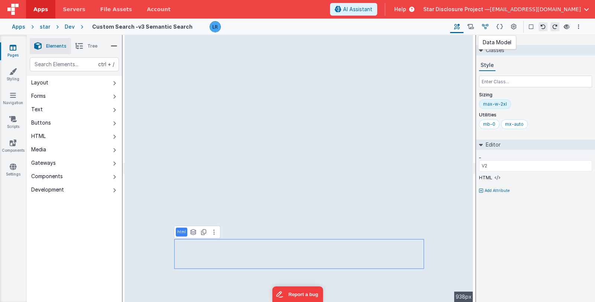
click at [484, 26] on icon at bounding box center [485, 27] width 6 height 8
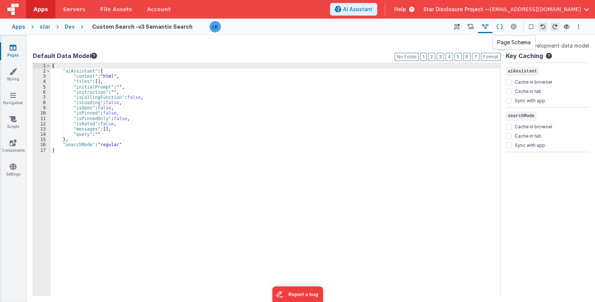
click at [501, 26] on icon at bounding box center [500, 27] width 6 height 8
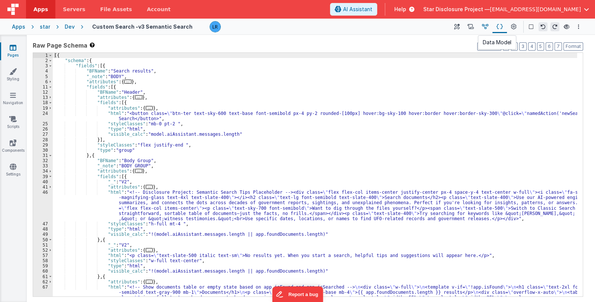
click at [487, 28] on icon at bounding box center [485, 27] width 6 height 8
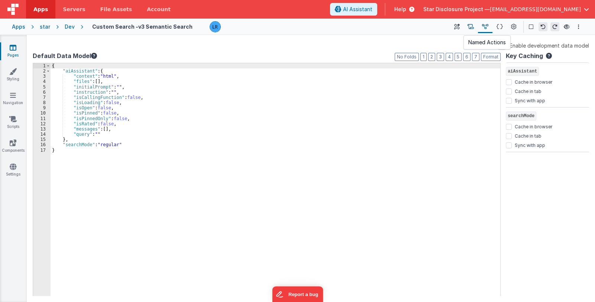
click at [471, 29] on icon at bounding box center [471, 27] width 6 height 8
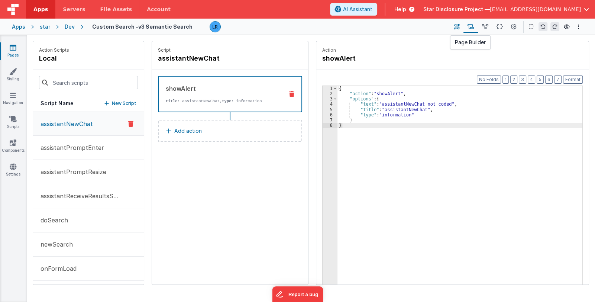
click at [459, 27] on icon at bounding box center [457, 27] width 6 height 8
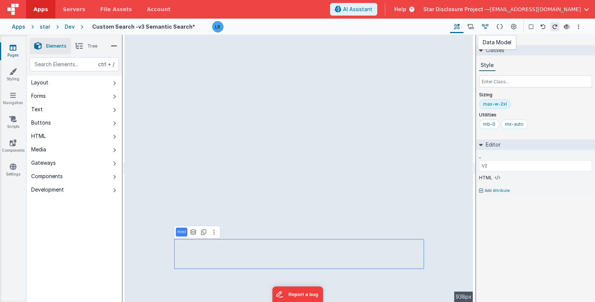
click at [483, 25] on icon at bounding box center [485, 27] width 6 height 8
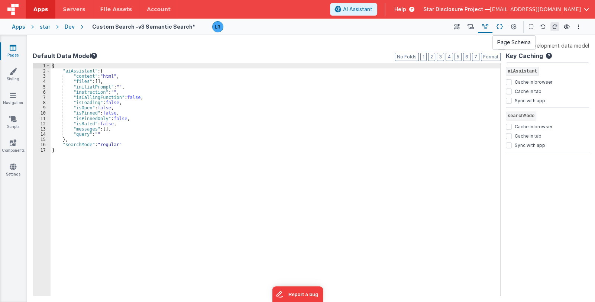
click at [497, 26] on icon at bounding box center [500, 27] width 6 height 8
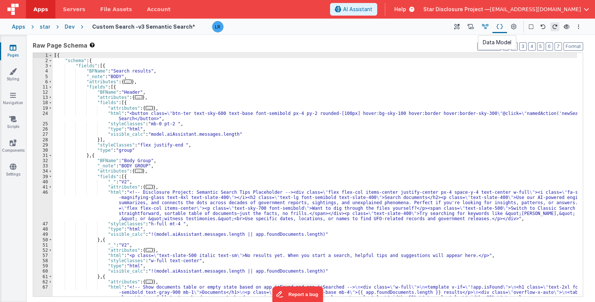
click at [484, 25] on icon at bounding box center [485, 27] width 6 height 8
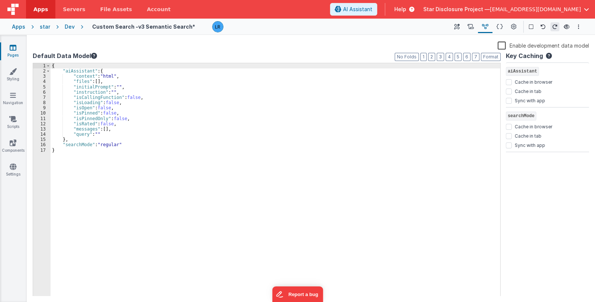
click at [503, 44] on label "Enable development data model" at bounding box center [543, 45] width 91 height 9
click at [0, 0] on input "Enable development data model" at bounding box center [0, 0] width 0 height 0
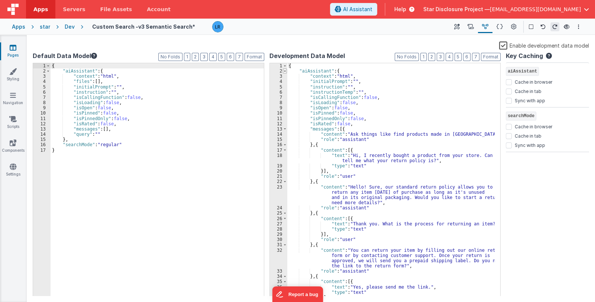
click at [283, 70] on span at bounding box center [285, 70] width 4 height 5
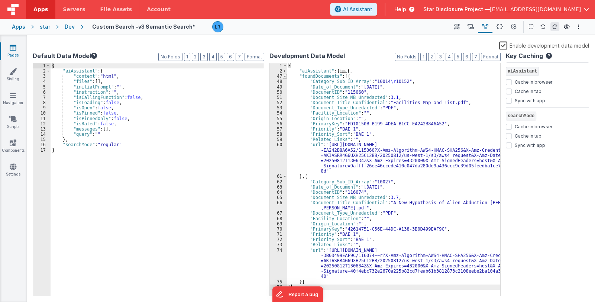
click at [284, 75] on span at bounding box center [285, 76] width 4 height 5
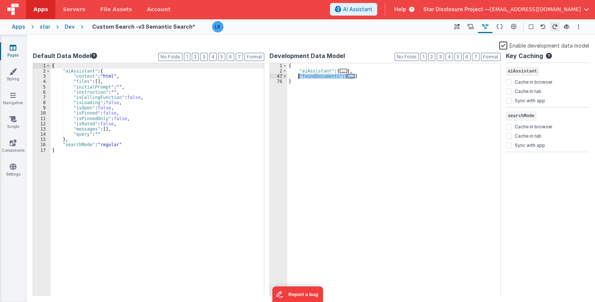
drag, startPoint x: 365, startPoint y: 78, endPoint x: 297, endPoint y: 75, distance: 67.3
click at [297, 75] on div "{ "aiAssistant" : { ... } , "foundDocuments" : [ ... ] }" at bounding box center [393, 185] width 213 height 244
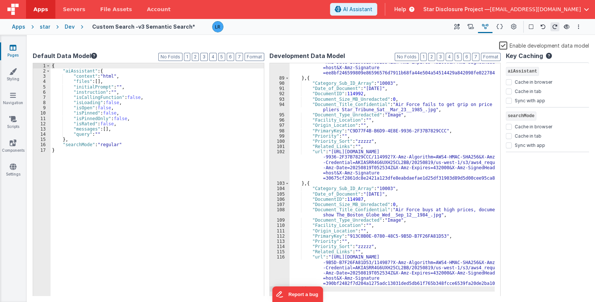
scroll to position [314, 0]
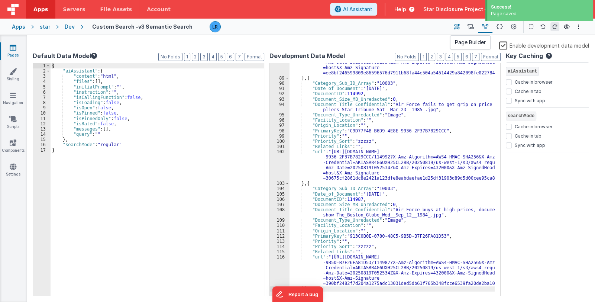
click at [456, 28] on icon at bounding box center [457, 27] width 6 height 8
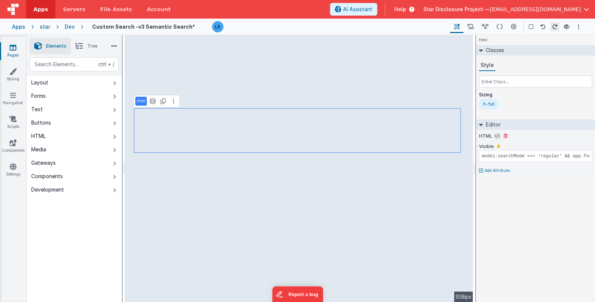
click at [495, 135] on icon at bounding box center [498, 136] width 6 height 6
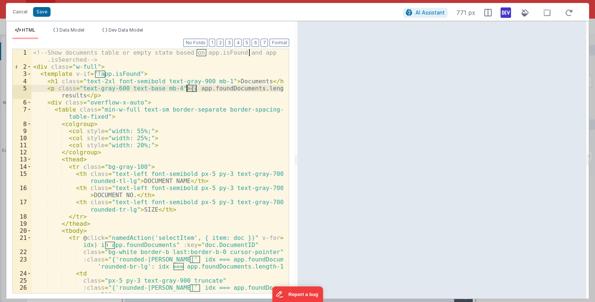
drag, startPoint x: 196, startPoint y: 88, endPoint x: 186, endPoint y: 90, distance: 10.1
click at [186, 90] on div "<!-- Show documents table or empty state based on app.isFound and app .isSearch…" at bounding box center [158, 181] width 252 height 265
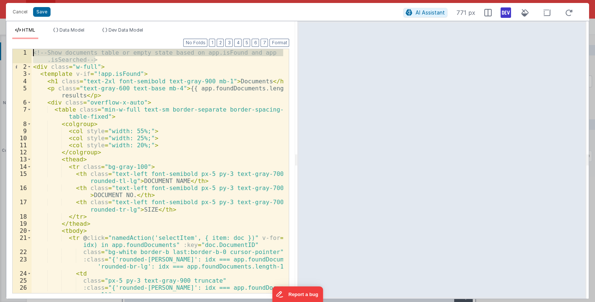
drag, startPoint x: 101, startPoint y: 60, endPoint x: 24, endPoint y: 49, distance: 77.6
click at [24, 49] on div "1 2 3 4 5 6 7 8 9 10 11 12 13 14 15 16 17 18 19 20 21 22 23 24 25 26 27 <!-- Sh…" at bounding box center [150, 171] width 277 height 245
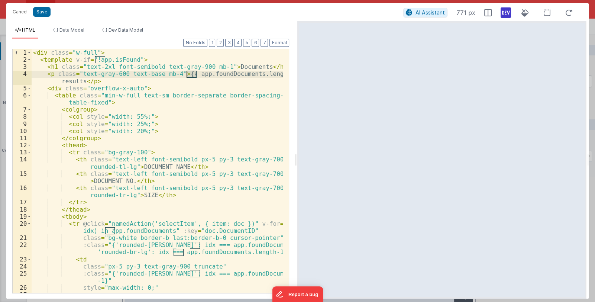
drag, startPoint x: 196, startPoint y: 75, endPoint x: 188, endPoint y: 75, distance: 8.2
click at [188, 75] on div "< div class = "w-full" > < template v-if = "!app.isFound" > < h1 class = "text-…" at bounding box center [158, 178] width 252 height 258
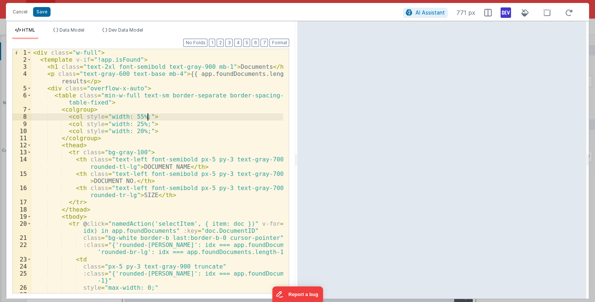
click at [184, 117] on div "< div class = "w-full" > < template v-if = "!app.isFound" > < h1 class = "text-…" at bounding box center [158, 178] width 252 height 258
click at [17, 10] on button "Cancel" at bounding box center [20, 12] width 22 height 10
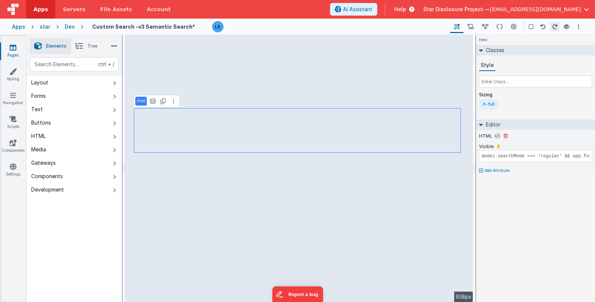
click at [495, 135] on icon at bounding box center [498, 136] width 6 height 6
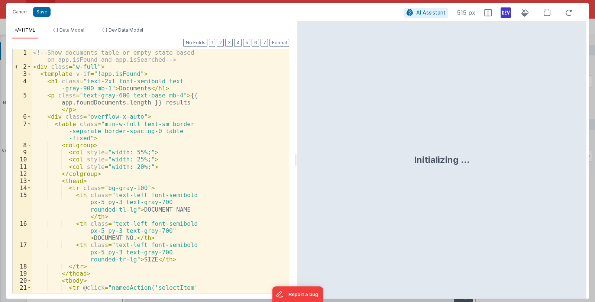
click at [194, 125] on div "<!-- Show documents table or empty state based on app.isFound and app.isSearche…" at bounding box center [158, 192] width 252 height 287
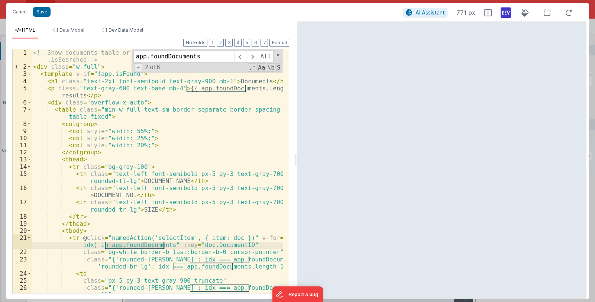
type input "app.foundDocuments"
click at [139, 67] on span "+" at bounding box center [138, 67] width 8 height 8
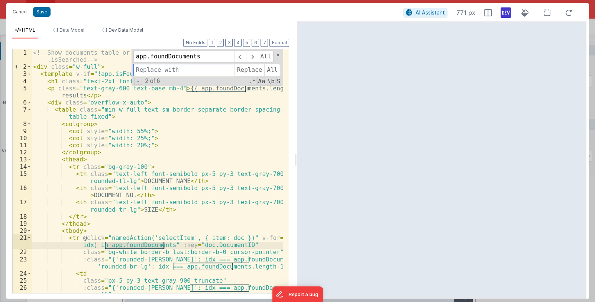
click at [151, 71] on input at bounding box center [183, 70] width 101 height 12
drag, startPoint x: 199, startPoint y: 58, endPoint x: 150, endPoint y: 54, distance: 49.2
click at [150, 54] on input "app.foundDocuments" at bounding box center [183, 57] width 101 height 12
click at [175, 70] on input "model." at bounding box center [183, 70] width 101 height 12
paste input "foundDocuments"
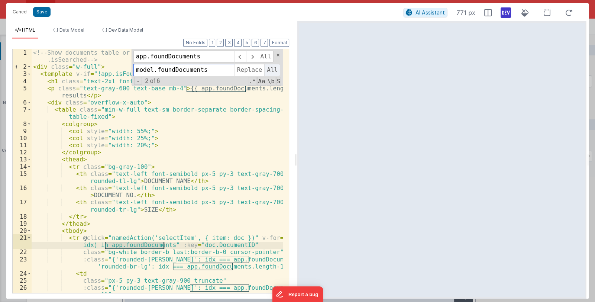
type input "model.foundDocuments"
click at [271, 68] on span "All" at bounding box center [272, 70] width 16 height 12
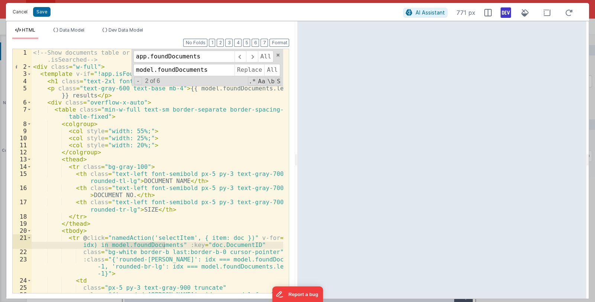
click at [20, 12] on button "Cancel" at bounding box center [20, 12] width 22 height 10
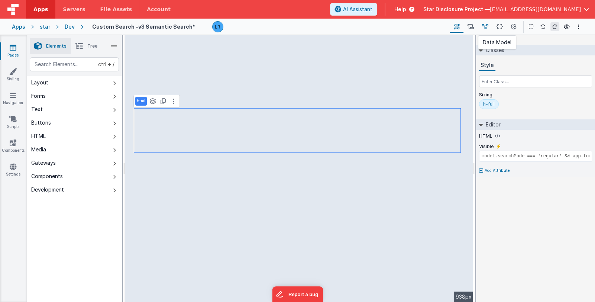
click at [487, 27] on icon at bounding box center [485, 27] width 6 height 8
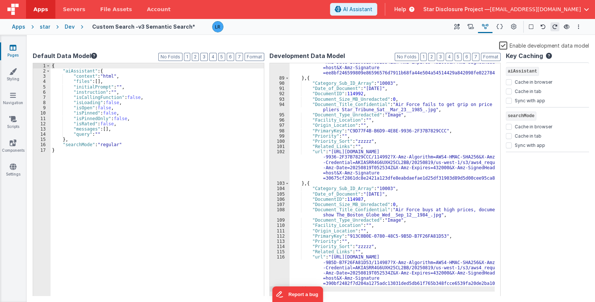
click at [504, 45] on label "Enable development data model" at bounding box center [544, 45] width 90 height 9
click at [0, 0] on input "Enable development data model" at bounding box center [0, 0] width 0 height 0
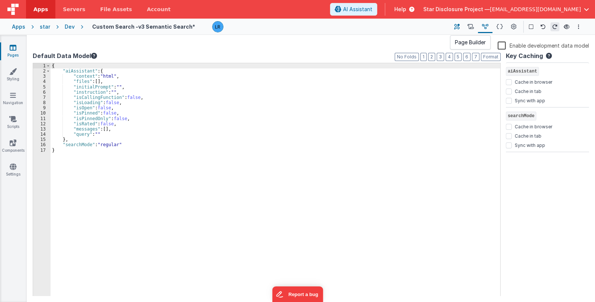
click at [459, 28] on icon at bounding box center [457, 27] width 6 height 8
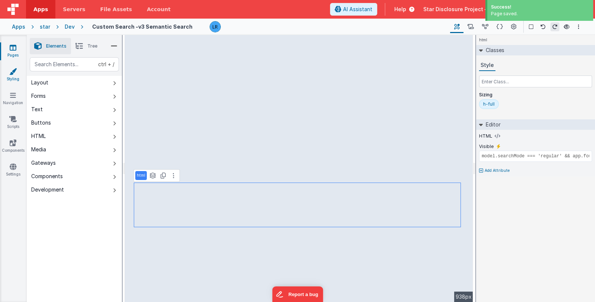
click at [11, 74] on icon at bounding box center [12, 71] width 7 height 7
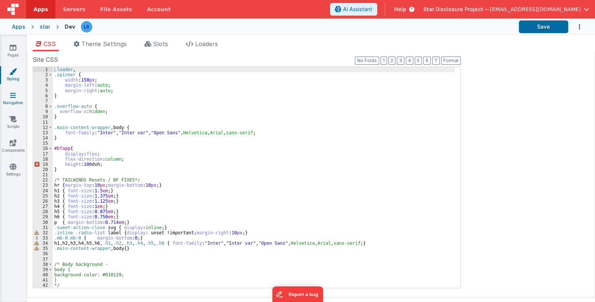
click at [11, 101] on link "Navigation" at bounding box center [13, 98] width 27 height 15
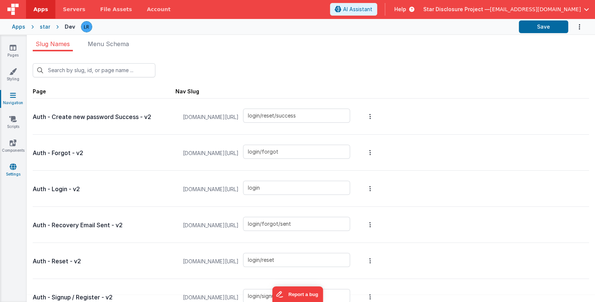
click at [13, 169] on icon at bounding box center [13, 166] width 7 height 7
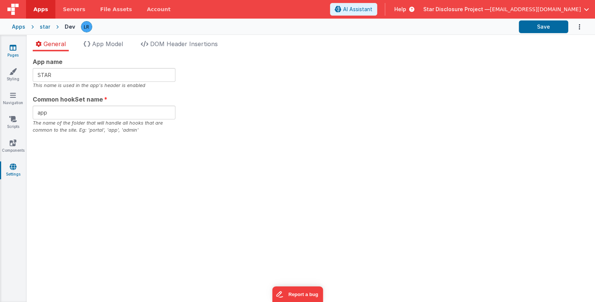
click at [11, 44] on icon at bounding box center [13, 47] width 7 height 7
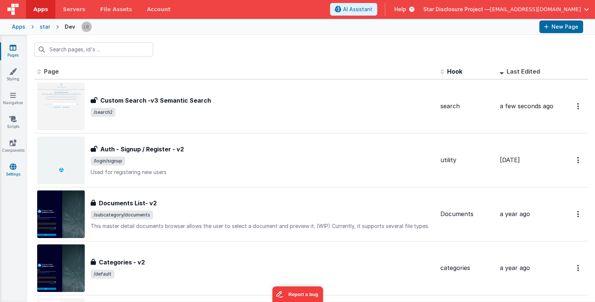
click at [13, 170] on link "Settings" at bounding box center [13, 170] width 27 height 15
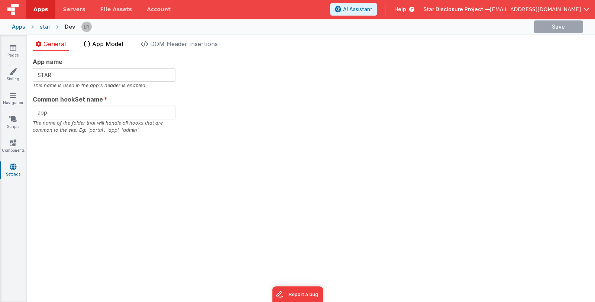
click at [110, 42] on span "App Model" at bounding box center [107, 43] width 31 height 7
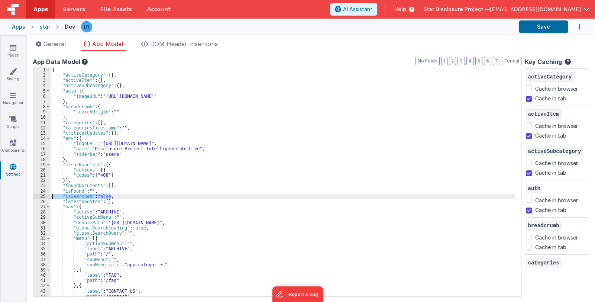
drag, startPoint x: 114, startPoint y: 195, endPoint x: 47, endPoint y: 196, distance: 67.3
click at [47, 196] on div "1 2 3 4 5 6 7 8 9 10 11 12 13 14 15 16 17 18 19 20 21 22 23 24 25 26 27 28 29 3…" at bounding box center [277, 182] width 489 height 230
checkbox input "true"
checkbox input "false"
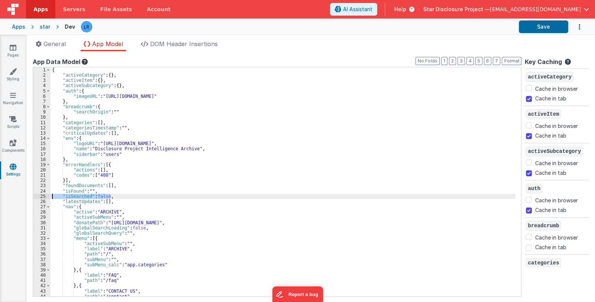
checkbox input "true"
checkbox input "false"
checkbox input "true"
checkbox input "false"
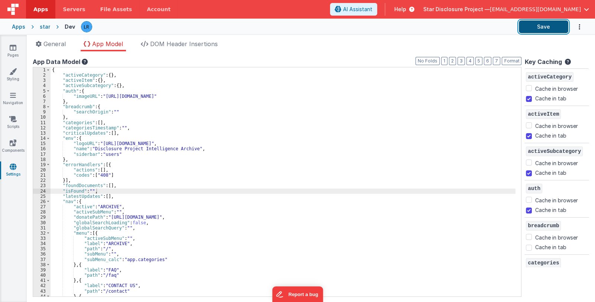
click at [526, 32] on button "Save" at bounding box center [543, 26] width 49 height 13
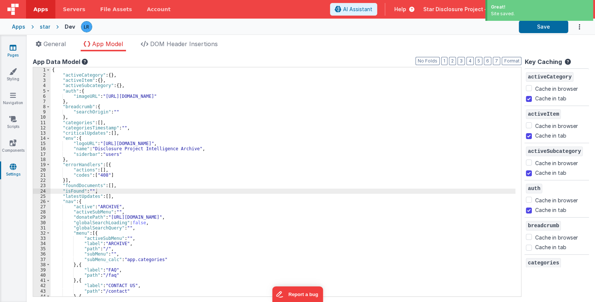
click at [12, 50] on icon at bounding box center [13, 47] width 7 height 7
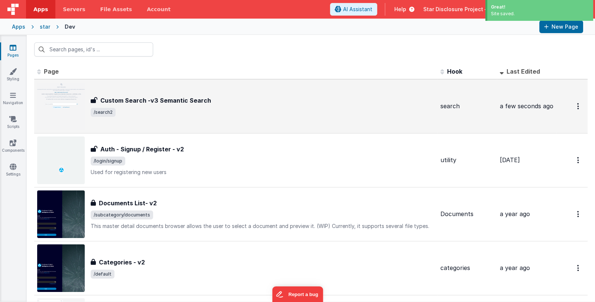
click at [188, 113] on span "/search2" at bounding box center [263, 112] width 344 height 9
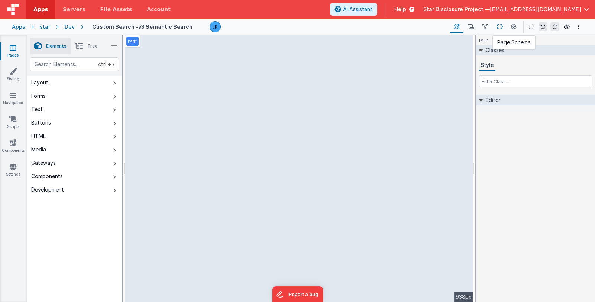
click at [501, 29] on icon at bounding box center [500, 27] width 6 height 8
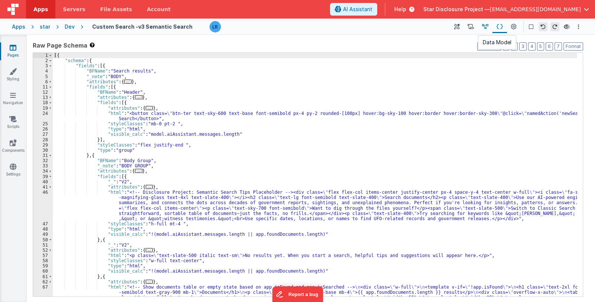
click at [486, 27] on icon at bounding box center [485, 27] width 6 height 8
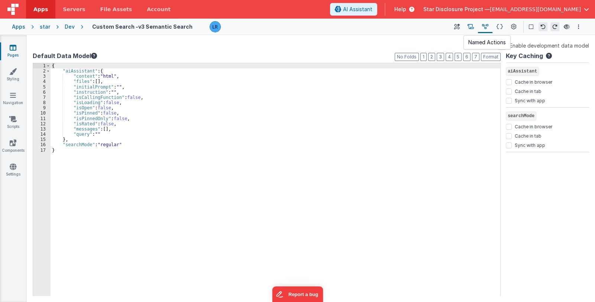
click at [473, 28] on icon at bounding box center [471, 27] width 6 height 8
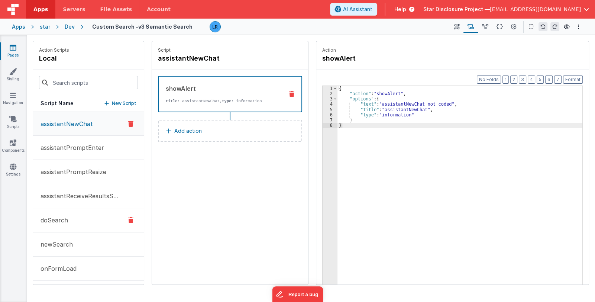
click at [59, 220] on p "doSearch" at bounding box center [52, 220] width 32 height 9
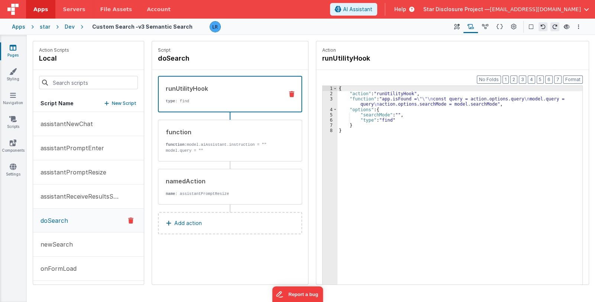
click at [373, 103] on div "{ "action" : "runUtilityHook" , "function" : "app.isFound = \"\"\n const query …" at bounding box center [459, 202] width 245 height 232
click at [328, 101] on div "3" at bounding box center [330, 101] width 15 height 10
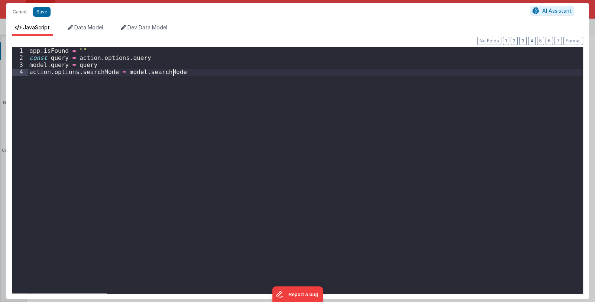
click at [328, 101] on div "app . isFound = "" const query = action . options . query model . query = query…" at bounding box center [305, 177] width 555 height 260
click at [19, 12] on button "Cancel" at bounding box center [20, 12] width 22 height 10
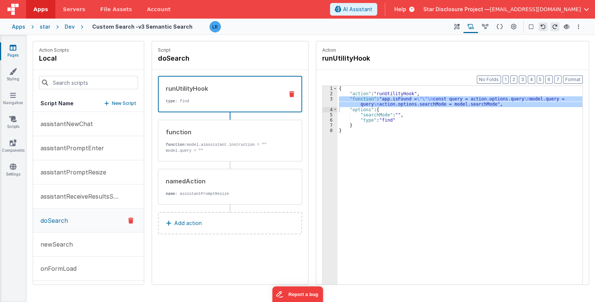
click at [14, 54] on link "Pages" at bounding box center [13, 51] width 27 height 15
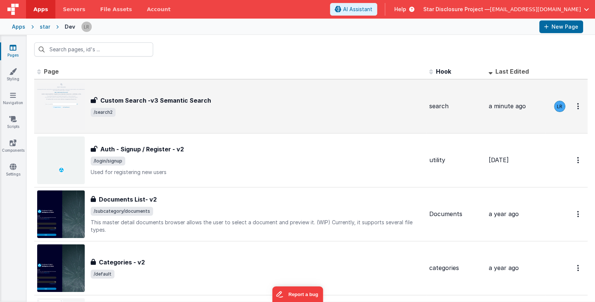
click at [212, 105] on div "Custom Search -v3 Semantic Search Custom Search -v3 Semantic Search /search2" at bounding box center [257, 106] width 333 height 21
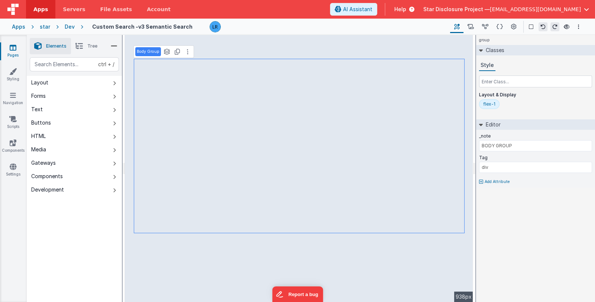
type input "!(model.aiAssistant.messages.length || app.foundDocuments.length)"
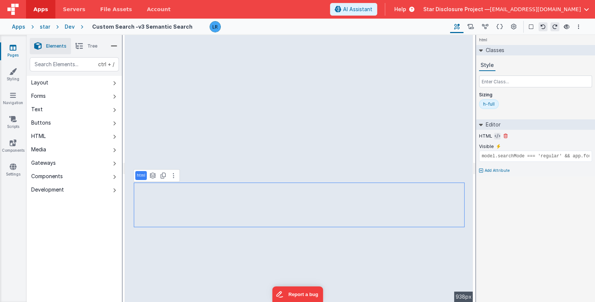
click at [495, 138] on icon at bounding box center [498, 136] width 6 height 6
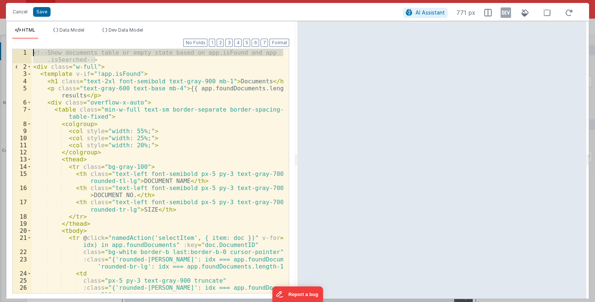
drag, startPoint x: 99, startPoint y: 59, endPoint x: 19, endPoint y: 49, distance: 80.1
click at [19, 49] on div "1 2 3 4 5 6 7 8 9 10 11 12 13 14 15 16 17 18 19 20 21 22 23 24 25 26 27 <!-- Sh…" at bounding box center [150, 171] width 277 height 245
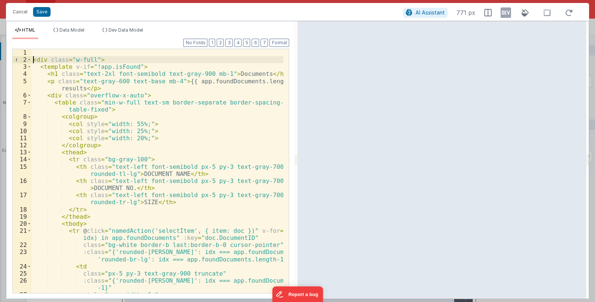
click at [33, 59] on div "< div class = "w-full" > < template v-if = "!app.isFound" > < h1 class = "text-…" at bounding box center [158, 178] width 252 height 258
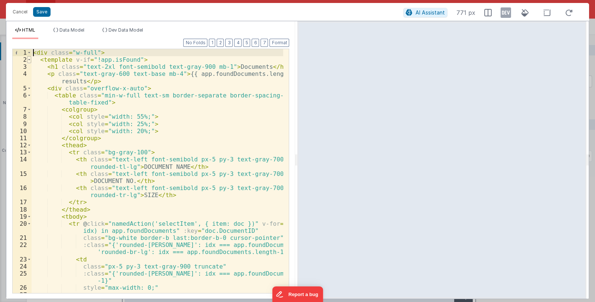
click at [28, 57] on span at bounding box center [29, 59] width 4 height 7
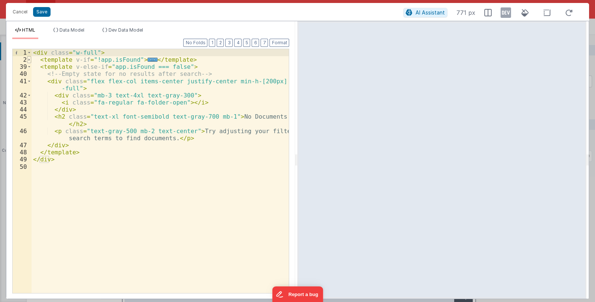
click at [28, 57] on span at bounding box center [29, 59] width 4 height 7
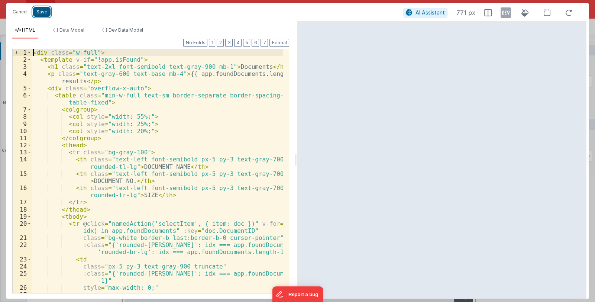
click at [43, 13] on button "Save" at bounding box center [41, 12] width 17 height 10
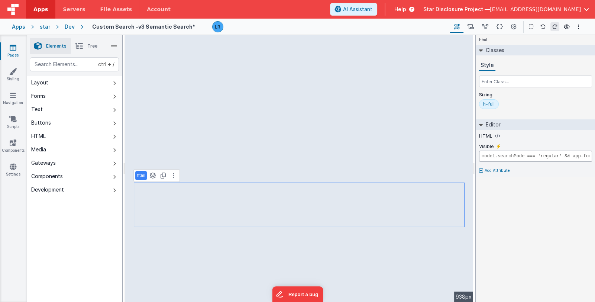
click at [519, 157] on input "model.searchMode === 'regular' && app.foundDocuments.length > 0" at bounding box center [535, 156] width 113 height 11
drag, startPoint x: 564, startPoint y: 157, endPoint x: 595, endPoint y: 157, distance: 30.9
click at [595, 157] on html "Apps Servers File Assets Account Some FUTURE Slot AI Assistant Help Star Disclo…" at bounding box center [297, 151] width 595 height 302
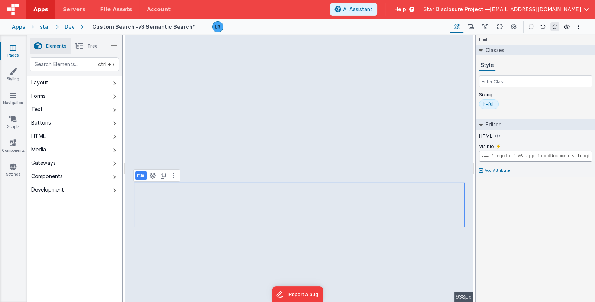
click at [581, 157] on input "model.searchMode === 'regular' && app.foundDocuments.length > 0" at bounding box center [535, 156] width 113 height 11
drag, startPoint x: 527, startPoint y: 155, endPoint x: 561, endPoint y: 154, distance: 33.8
click at [561, 154] on input "model.searchMode === 'regular' && app.foundDocuments.length > 0" at bounding box center [535, 156] width 113 height 11
click at [484, 26] on icon at bounding box center [485, 27] width 6 height 8
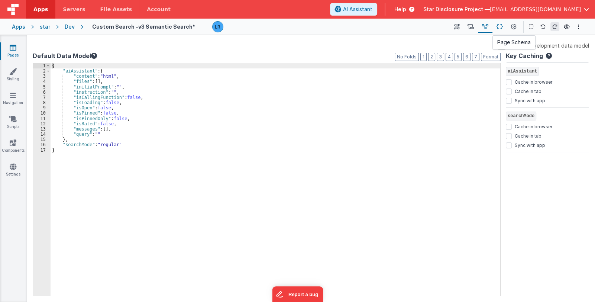
click at [497, 25] on icon at bounding box center [500, 27] width 6 height 8
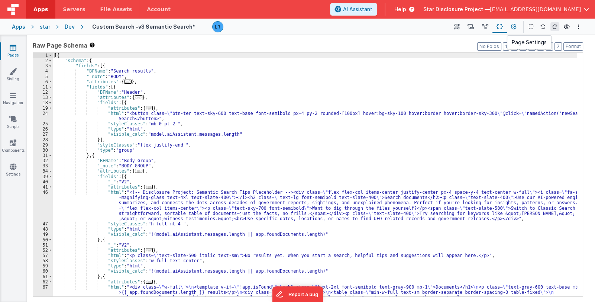
click at [513, 26] on icon at bounding box center [514, 27] width 6 height 8
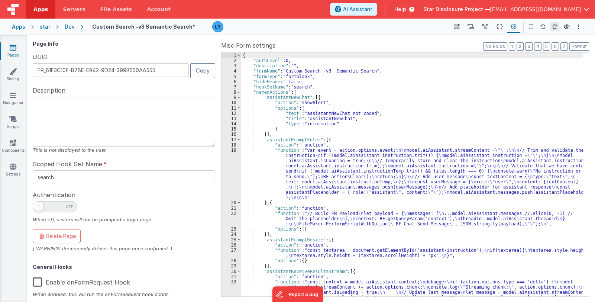
click at [382, 162] on div "{ "authLevel" : 0 , "description" : "" , "formName" : "Custom Search -v3 Semant…" at bounding box center [412, 214] width 342 height 323
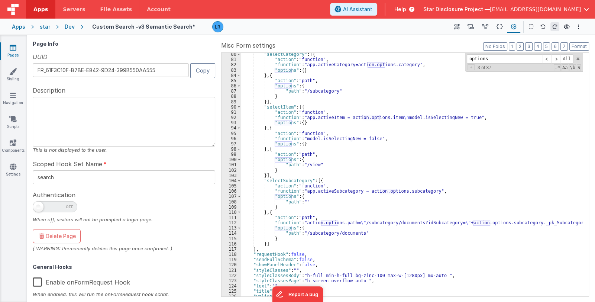
scroll to position [583, 0]
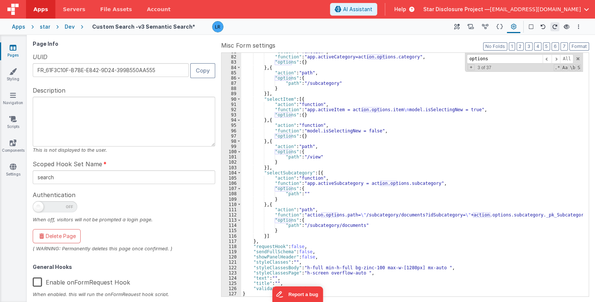
type input "options"
click at [45, 26] on div "star" at bounding box center [45, 26] width 10 height 7
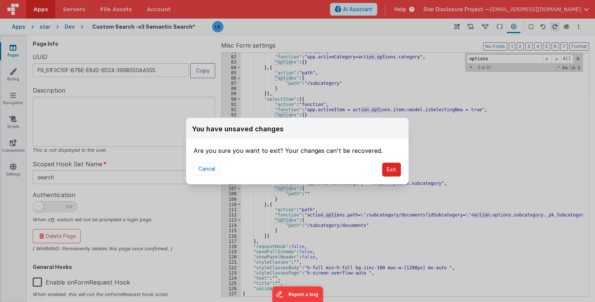
click at [394, 169] on button "Exit" at bounding box center [391, 169] width 19 height 14
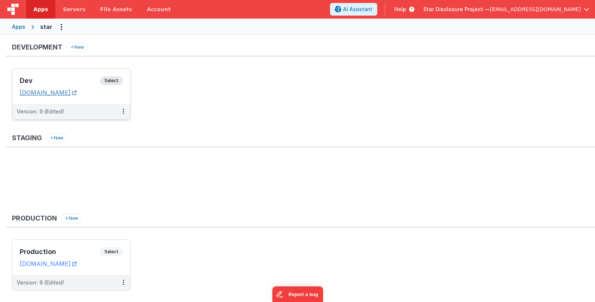
click at [77, 90] on link "[DOMAIN_NAME]" at bounding box center [48, 92] width 57 height 7
click at [63, 74] on div "Dev Select URLs [DOMAIN_NAME]" at bounding box center [71, 86] width 118 height 35
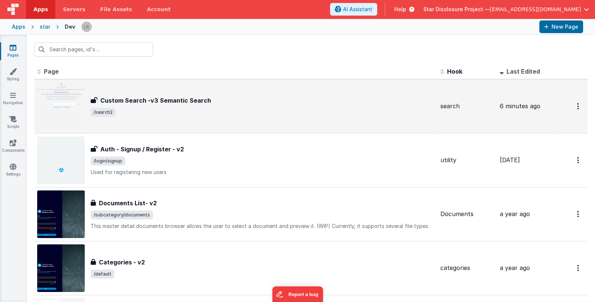
click at [377, 111] on span "/search2" at bounding box center [263, 112] width 344 height 9
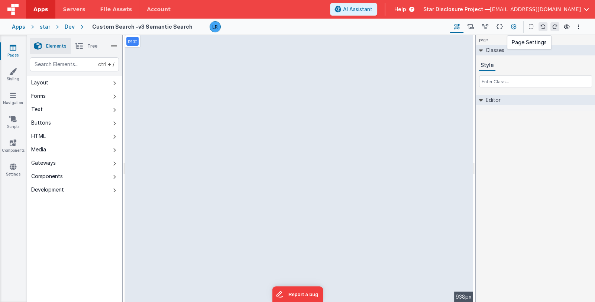
click at [517, 26] on button at bounding box center [513, 26] width 13 height 13
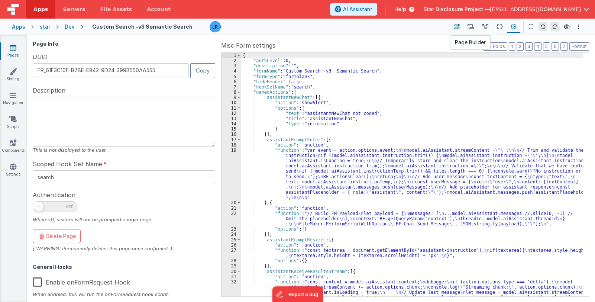
click at [460, 25] on button at bounding box center [456, 26] width 13 height 13
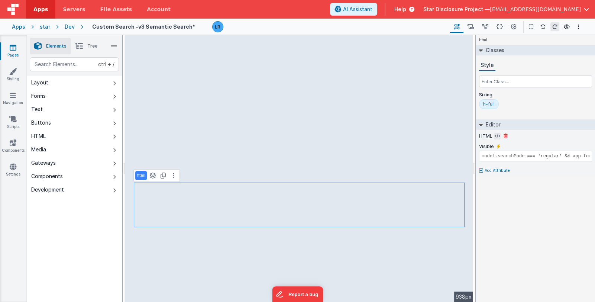
click at [495, 133] on icon at bounding box center [498, 136] width 6 height 6
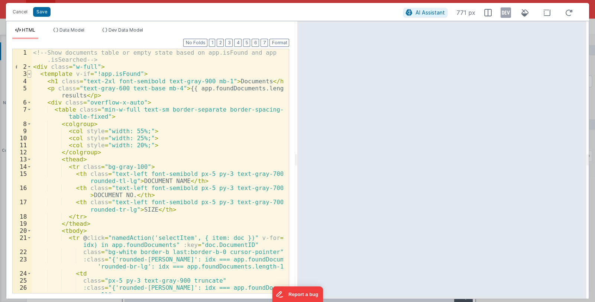
click at [28, 72] on span at bounding box center [29, 73] width 4 height 7
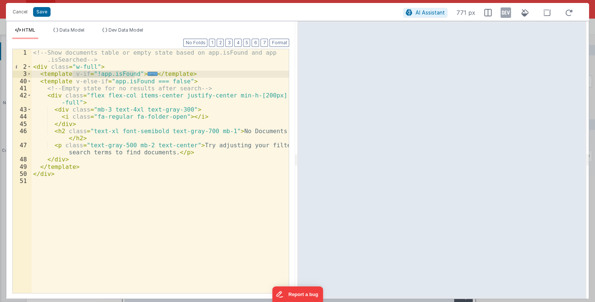
drag, startPoint x: 72, startPoint y: 74, endPoint x: 134, endPoint y: 74, distance: 62.1
click at [134, 74] on div "<!-- Show documents table or empty state based on app.isFound and app .isSearch…" at bounding box center [161, 181] width 258 height 265
click at [69, 74] on div "<!-- Show documents table or empty state based on app.isFound and app .isSearch…" at bounding box center [161, 181] width 258 height 265
drag, startPoint x: 69, startPoint y: 74, endPoint x: 42, endPoint y: 75, distance: 26.8
click at [42, 75] on div "<!-- Show documents table or empty state based on app.isFound and app .isSearch…" at bounding box center [161, 181] width 258 height 265
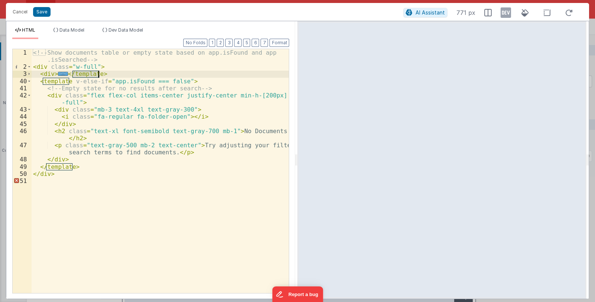
drag, startPoint x: 72, startPoint y: 75, endPoint x: 98, endPoint y: 74, distance: 26.0
click at [98, 74] on div "<!-- Show documents table or empty state based on app.isFound and app .isSearch…" at bounding box center [161, 181] width 258 height 265
drag, startPoint x: 42, startPoint y: 82, endPoint x: 68, endPoint y: 80, distance: 25.7
click at [68, 80] on div "<!-- Show documents table or empty state based on app.isFound and app .isSearch…" at bounding box center [161, 181] width 258 height 265
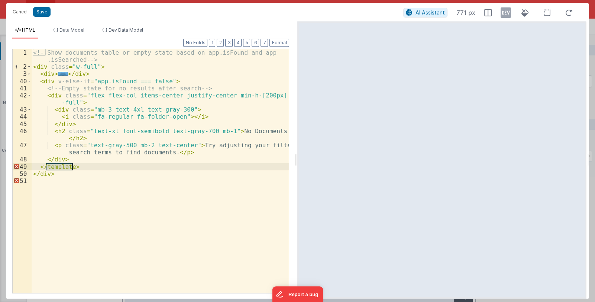
drag, startPoint x: 46, startPoint y: 165, endPoint x: 72, endPoint y: 167, distance: 26.5
click at [72, 167] on div "<!-- Show documents table or empty state based on app.isFound and app .isSearch…" at bounding box center [161, 181] width 258 height 265
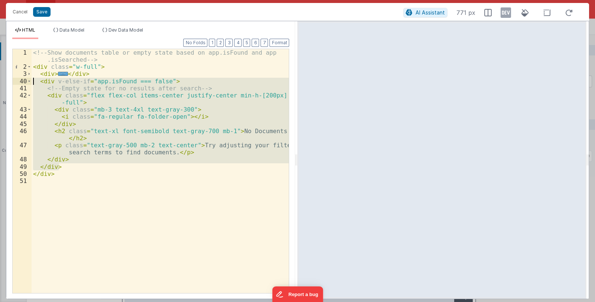
drag, startPoint x: 62, startPoint y: 165, endPoint x: 25, endPoint y: 83, distance: 89.3
click at [25, 83] on div "1 2 3 40 41 42 43 44 45 46 47 48 49 50 51 <!-- Show documents table or empty st…" at bounding box center [150, 171] width 277 height 245
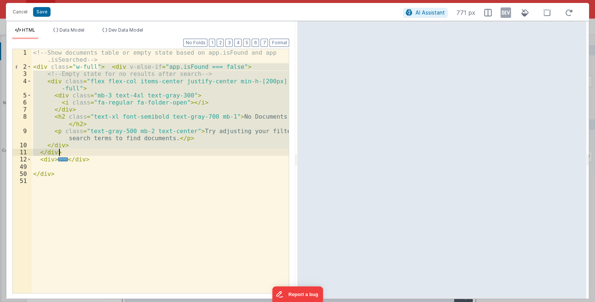
click at [106, 66] on div "<!-- Show documents table or empty state based on app.isFound and app .isSearch…" at bounding box center [160, 171] width 257 height 244
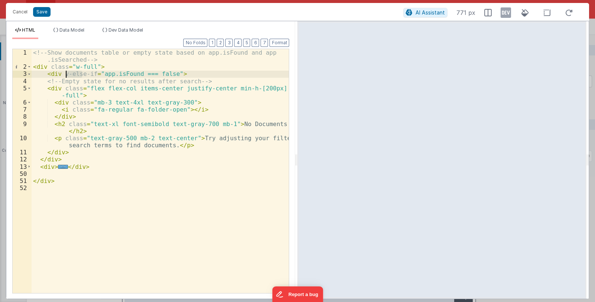
drag, startPoint x: 82, startPoint y: 72, endPoint x: 67, endPoint y: 75, distance: 15.0
click at [67, 75] on div "<!-- Show documents table or empty state based on app.isFound and app .isSearch…" at bounding box center [161, 181] width 258 height 265
click at [29, 73] on span at bounding box center [29, 73] width 4 height 7
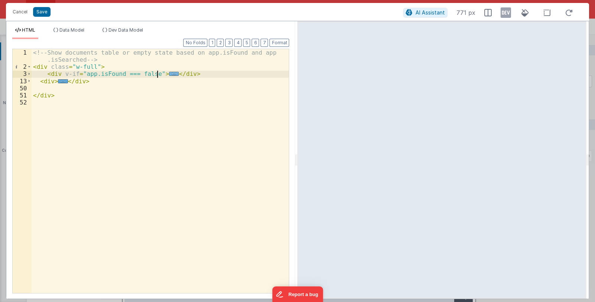
click at [169, 73] on span "..." at bounding box center [174, 74] width 10 height 4
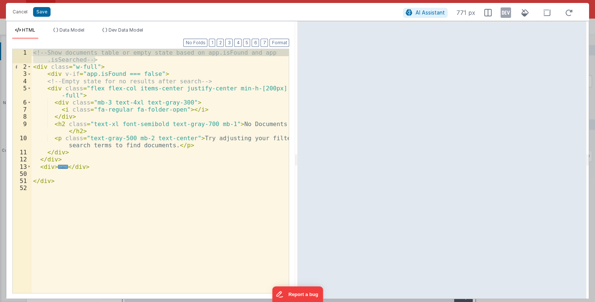
drag, startPoint x: 111, startPoint y: 58, endPoint x: 4, endPoint y: 51, distance: 108.0
click at [4, 51] on div "Cancel Save AI Assistant 771 px HTML Data Model Dev Data Model Format 7 6 5 4 3…" at bounding box center [297, 151] width 595 height 302
click at [28, 86] on span at bounding box center [29, 88] width 4 height 7
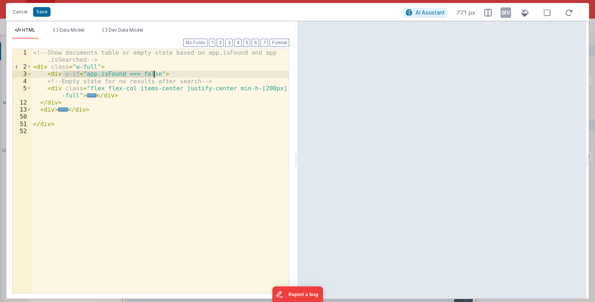
drag, startPoint x: 63, startPoint y: 74, endPoint x: 153, endPoint y: 71, distance: 90.4
click at [153, 71] on div "<!-- Show documents table or empty state based on app.isFound and app .isSearch…" at bounding box center [161, 181] width 258 height 265
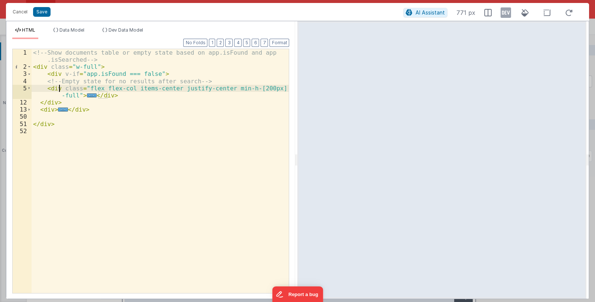
click at [59, 88] on div "<!-- Show documents table or empty state based on app.isFound and app .isSearch…" at bounding box center [161, 181] width 258 height 265
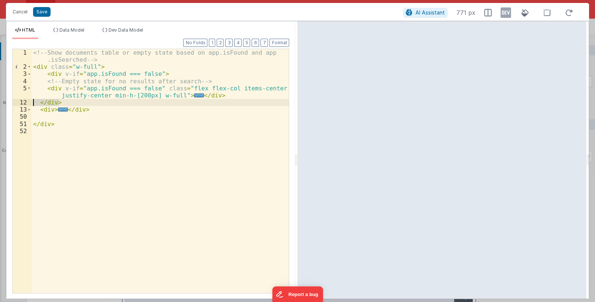
drag, startPoint x: 68, startPoint y: 103, endPoint x: 29, endPoint y: 100, distance: 38.7
click at [29, 100] on div "1 2 3 4 5 12 13 50 51 52 <!-- Show documents table or empty state based on app.…" at bounding box center [150, 171] width 277 height 245
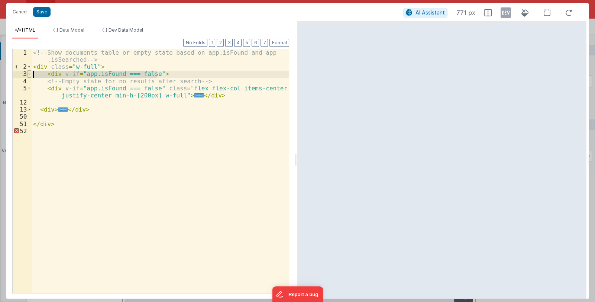
drag, startPoint x: 164, startPoint y: 74, endPoint x: 28, endPoint y: 75, distance: 136.4
click at [28, 75] on div "1 2 3 4 5 12 13 50 51 52 <!-- Show documents table or empty state based on app.…" at bounding box center [150, 171] width 277 height 245
click at [55, 75] on div "<!-- Show documents table or empty state based on app.isFound and app .isSearch…" at bounding box center [161, 181] width 258 height 265
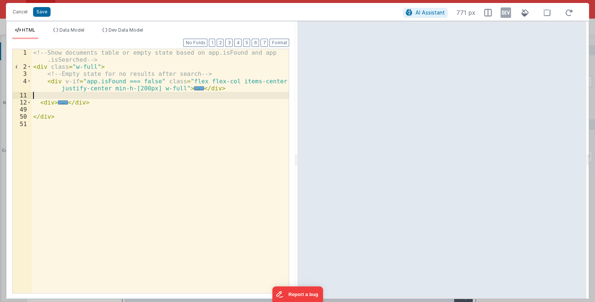
click at [48, 94] on div "<!-- Show documents table or empty state based on app.isFound and app .isSearch…" at bounding box center [161, 181] width 258 height 265
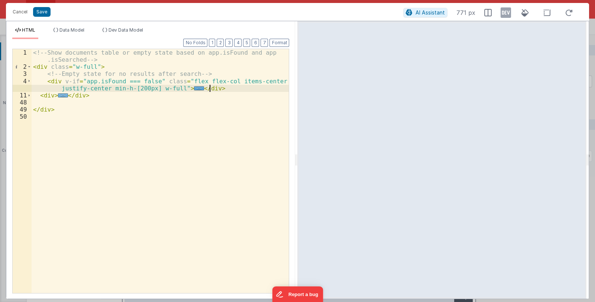
click at [60, 94] on span "..." at bounding box center [63, 95] width 10 height 4
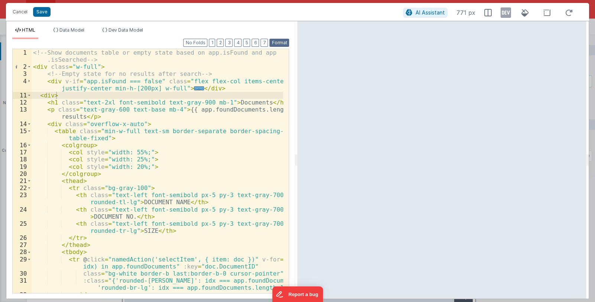
click at [276, 40] on button "Format" at bounding box center [279, 43] width 20 height 8
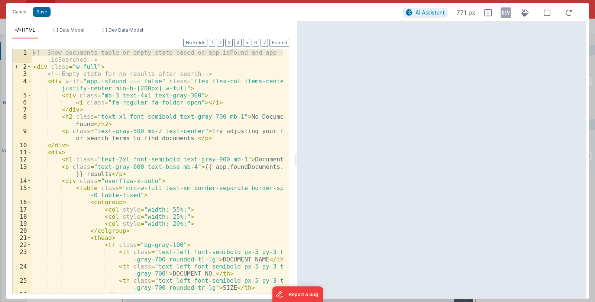
click at [59, 152] on div "<!-- Show documents table or empty state based on app.isFound and app .isSearch…" at bounding box center [158, 181] width 252 height 265
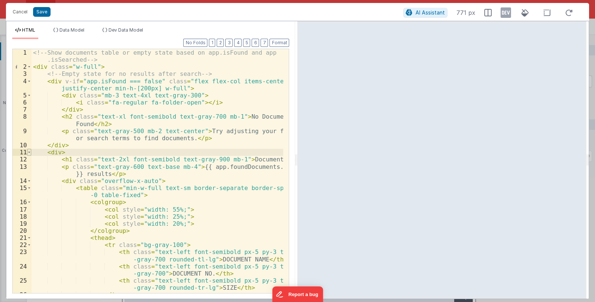
click at [28, 152] on span at bounding box center [29, 152] width 4 height 7
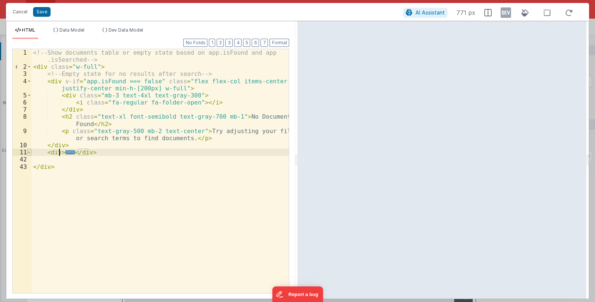
click at [28, 152] on span at bounding box center [29, 152] width 4 height 7
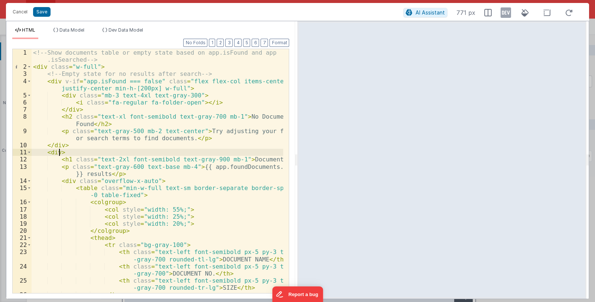
click at [59, 153] on div "<!-- Show documents table or empty state based on app.isFound and app .isSearch…" at bounding box center [158, 181] width 252 height 265
click at [41, 9] on button "Save" at bounding box center [41, 12] width 17 height 10
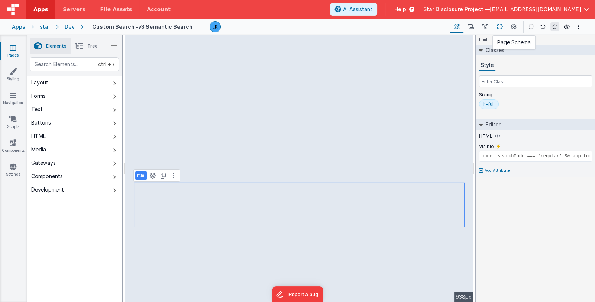
click at [500, 25] on icon at bounding box center [500, 27] width 6 height 8
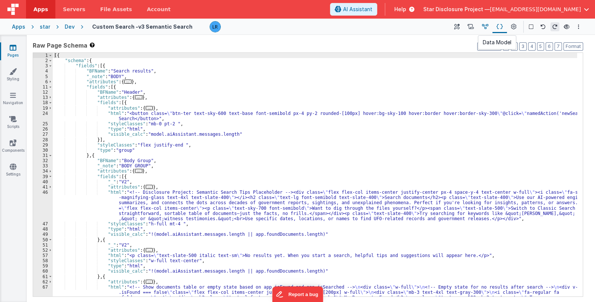
click at [487, 26] on icon at bounding box center [485, 27] width 6 height 8
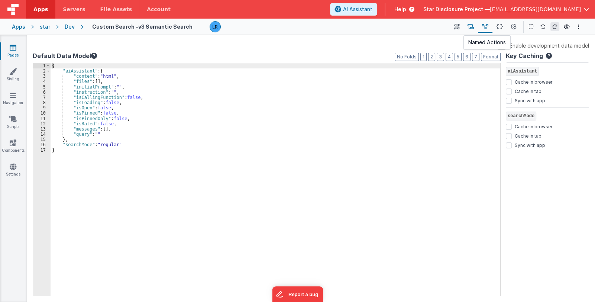
click at [474, 28] on icon at bounding box center [471, 27] width 6 height 8
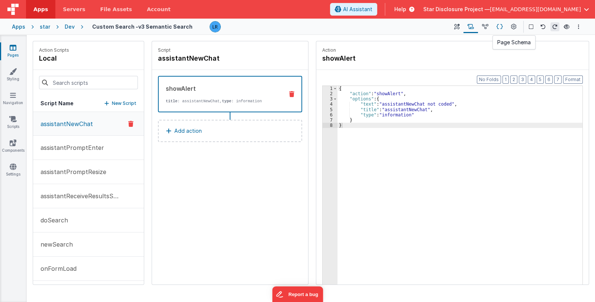
click at [502, 27] on icon at bounding box center [500, 27] width 6 height 8
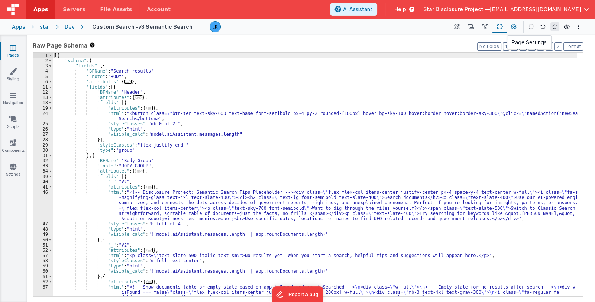
click at [513, 27] on icon at bounding box center [514, 27] width 6 height 8
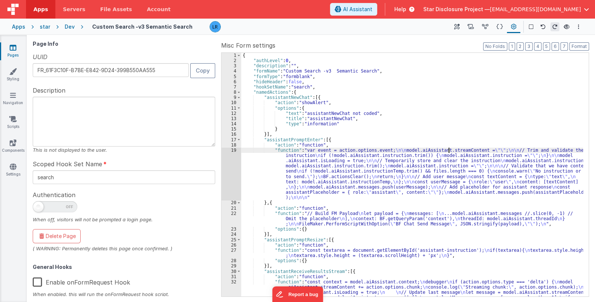
click at [450, 152] on div "{ "authLevel" : 0 , "description" : "" , "formName" : "Custom Search -v3 Semant…" at bounding box center [412, 214] width 342 height 323
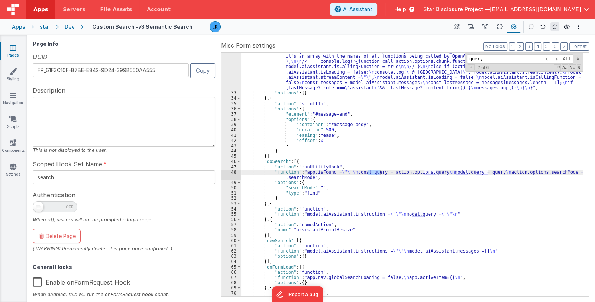
scroll to position [262, 0]
type input "query"
click at [294, 213] on div ""function" : "const context = model.aiAssistant.context; \n debugger \n if (act…" at bounding box center [412, 178] width 342 height 323
click at [230, 213] on div "55" at bounding box center [232, 213] width 20 height 5
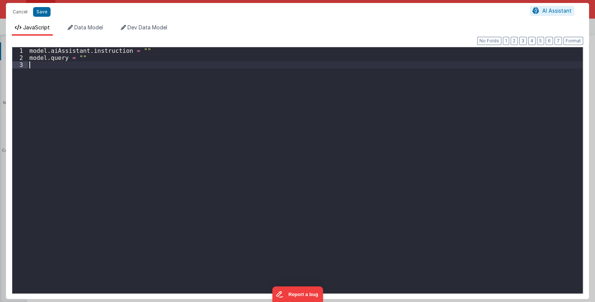
click at [230, 213] on div "model . aiAssistant . instruction = "" model . query = """ at bounding box center [305, 177] width 555 height 260
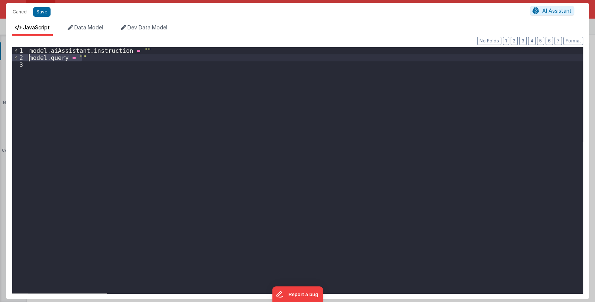
drag, startPoint x: 87, startPoint y: 58, endPoint x: 24, endPoint y: 56, distance: 63.2
click at [24, 56] on div "1 2 3 model . aiAssistant . instruction = "" model . query = "" XXXXXXXXXXXXXXX…" at bounding box center [297, 170] width 571 height 247
click at [44, 14] on button "Save" at bounding box center [41, 12] width 17 height 10
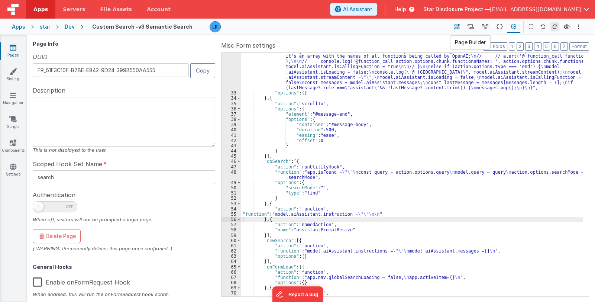
click at [457, 27] on icon at bounding box center [457, 27] width 6 height 8
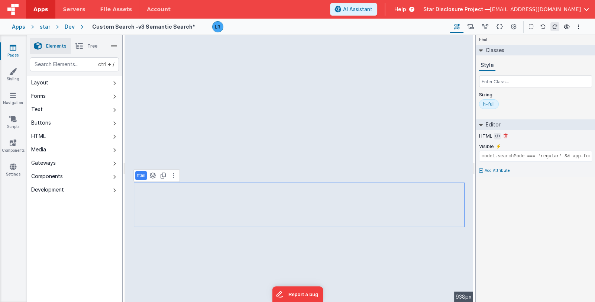
click at [495, 137] on icon at bounding box center [498, 136] width 6 height 6
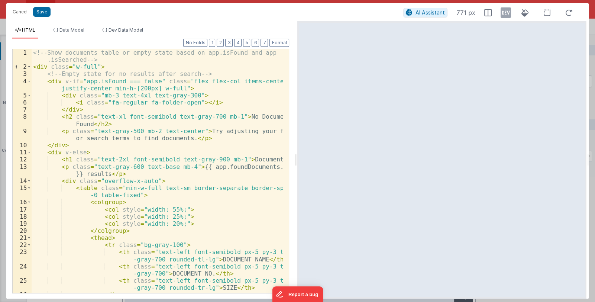
click at [104, 173] on div "<!-- Show documents table or empty state based on app.isFound and app .isSearch…" at bounding box center [158, 181] width 252 height 265
click at [89, 123] on div "<!-- Show documents table or empty state based on app.isFound and app .isSearch…" at bounding box center [158, 181] width 252 height 265
drag, startPoint x: 122, startPoint y: 173, endPoint x: 183, endPoint y: 171, distance: 61.0
click at [183, 171] on div "<!-- Show documents table or empty state based on app.isFound and app .isSearch…" at bounding box center [158, 181] width 252 height 265
click at [105, 125] on div "<!-- Show documents table or empty state based on app.isFound and app .isSearch…" at bounding box center [158, 181] width 252 height 265
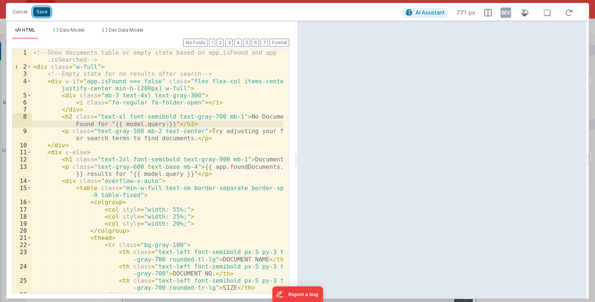
click at [41, 13] on button "Save" at bounding box center [41, 12] width 17 height 10
